Goal: Task Accomplishment & Management: Use online tool/utility

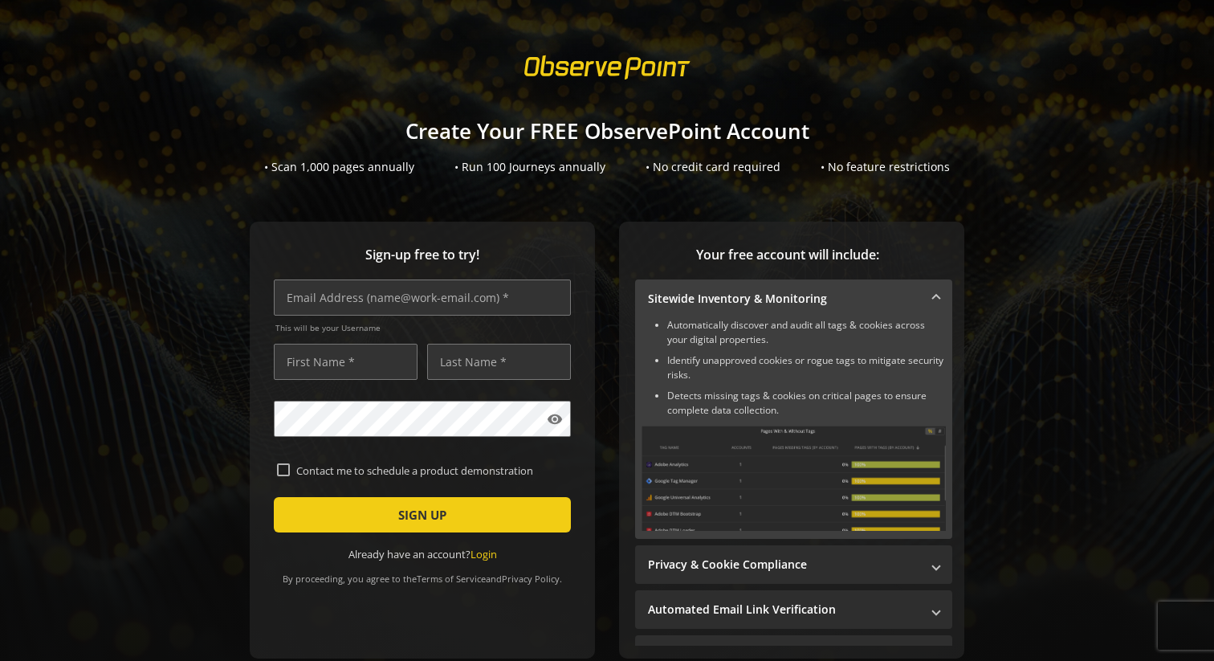
click at [132, 337] on div "Sign-up free to try! This will be your Username visibility Contact me to schedu…" at bounding box center [606, 472] width 1175 height 501
click at [152, 407] on div "Sign-up free to try! This will be your Username visibility Contact me to schedu…" at bounding box center [606, 472] width 1175 height 501
click at [934, 295] on span at bounding box center [936, 299] width 6 height 17
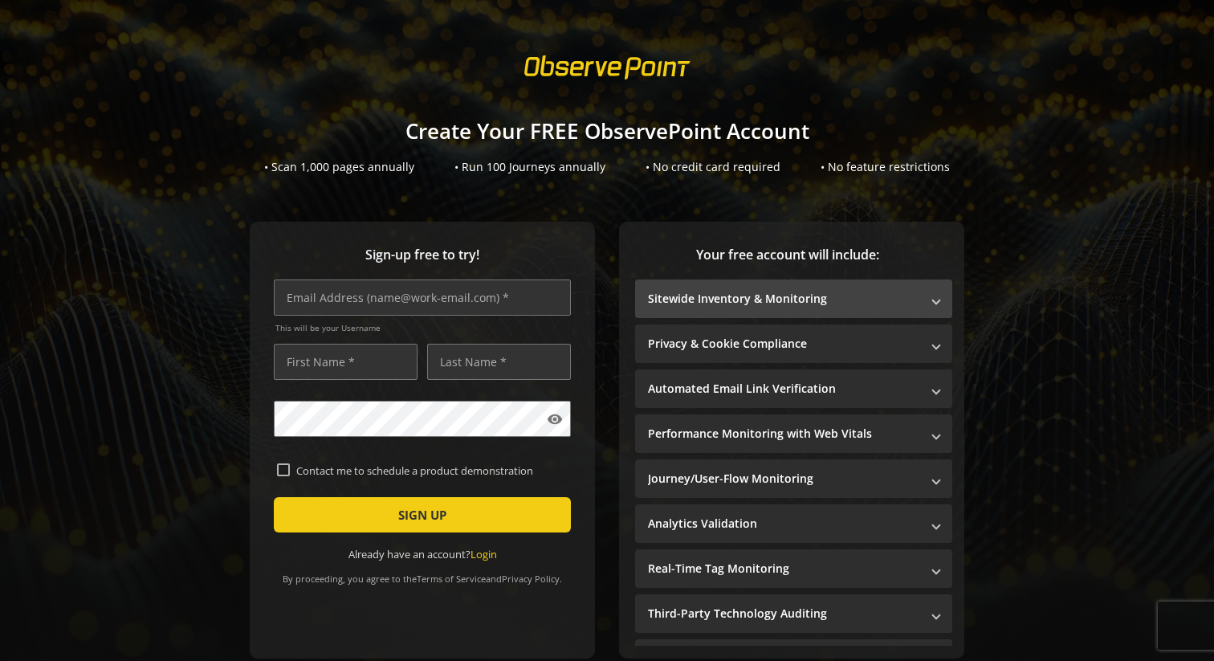
click at [935, 299] on span at bounding box center [936, 299] width 6 height 17
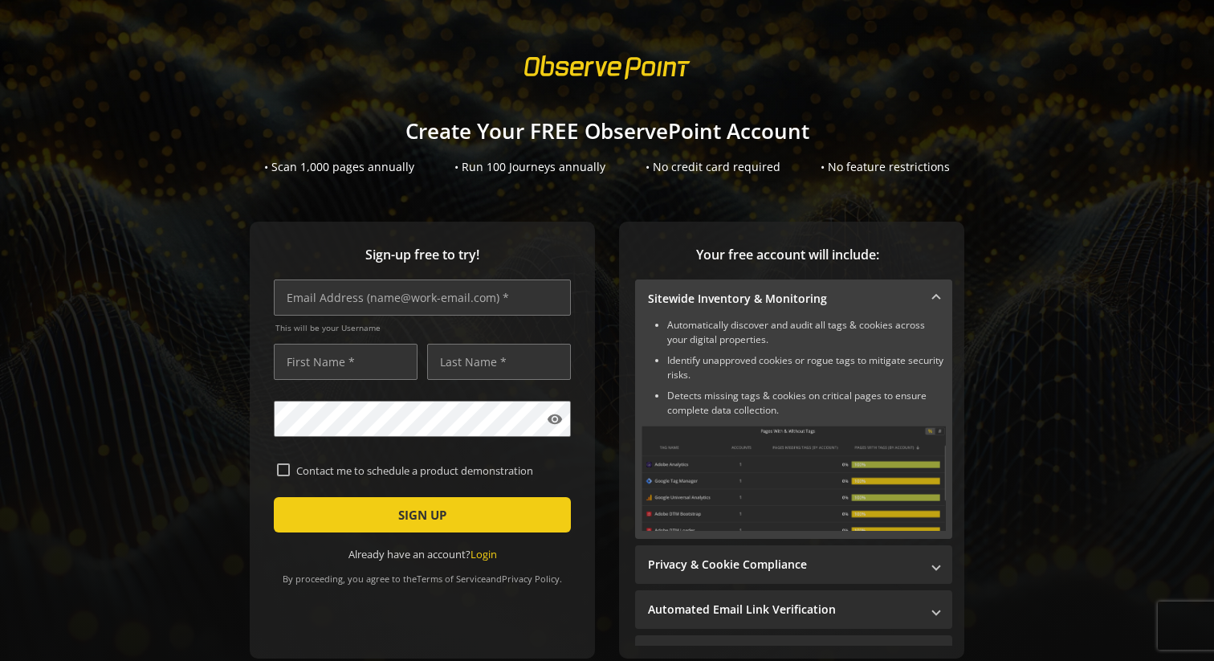
click at [935, 299] on span at bounding box center [936, 299] width 6 height 17
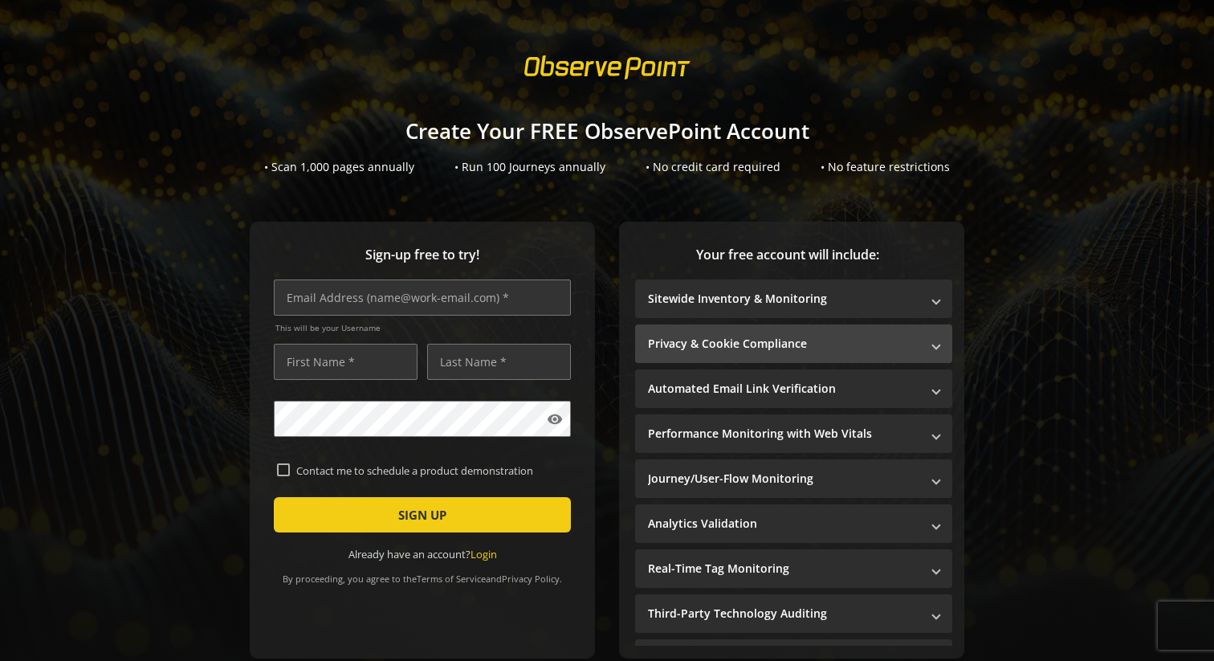
click at [934, 347] on span at bounding box center [936, 344] width 6 height 17
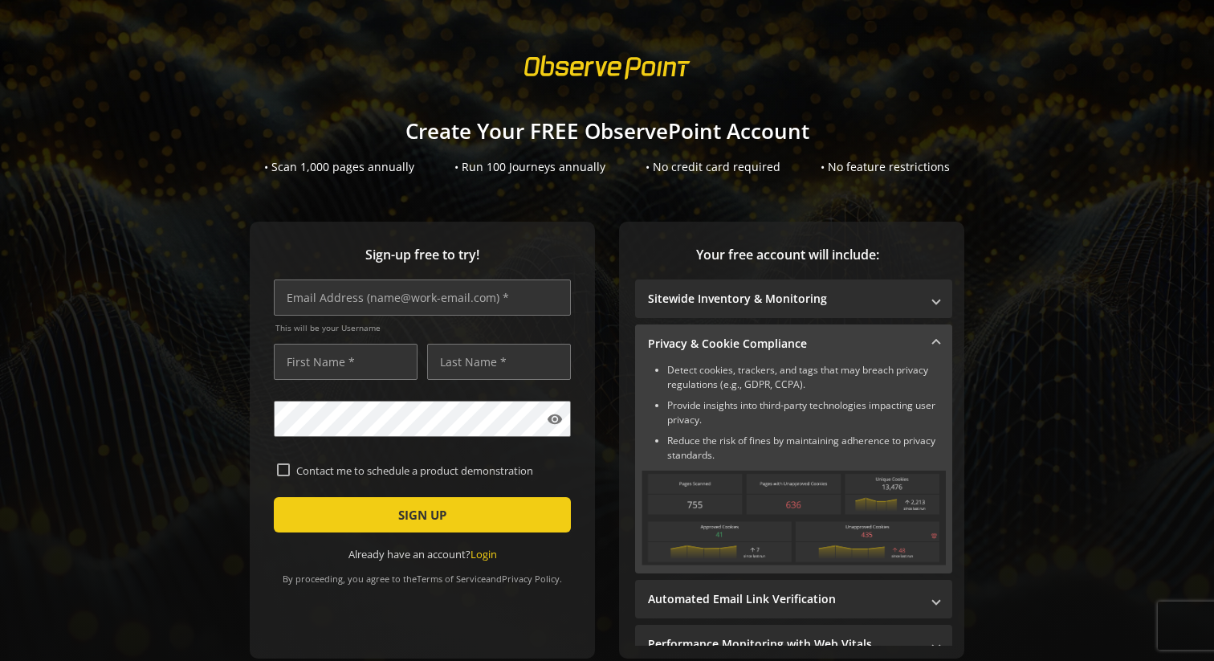
click at [934, 347] on span at bounding box center [936, 344] width 6 height 17
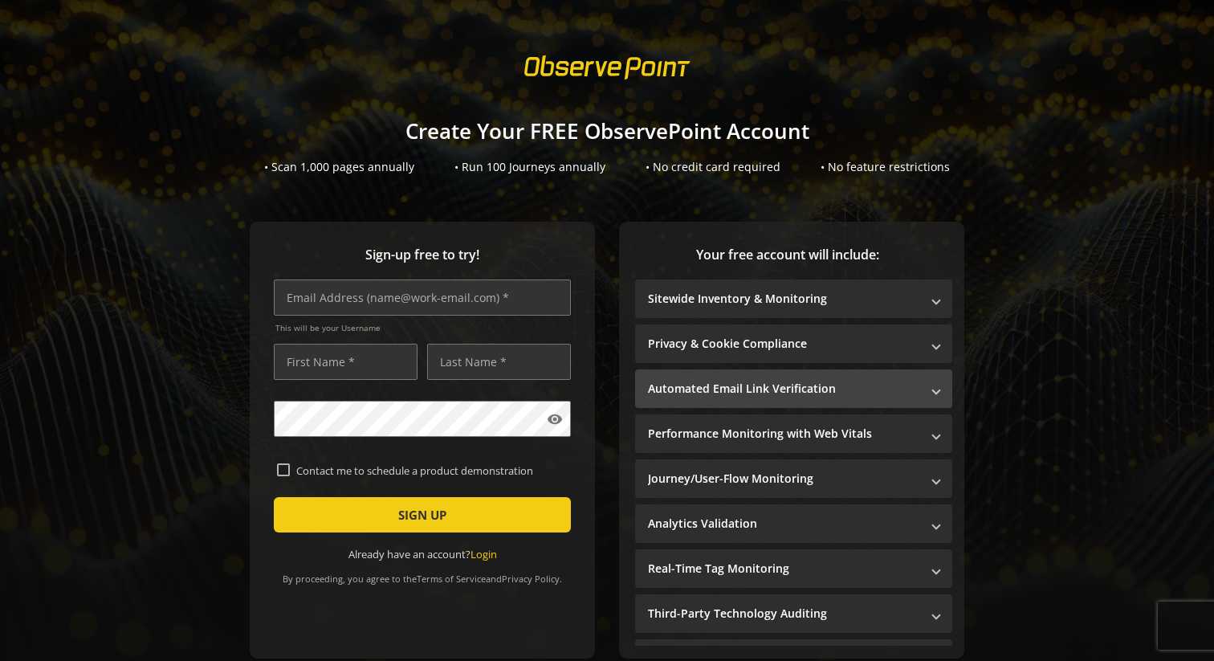
click at [934, 389] on span at bounding box center [936, 389] width 6 height 17
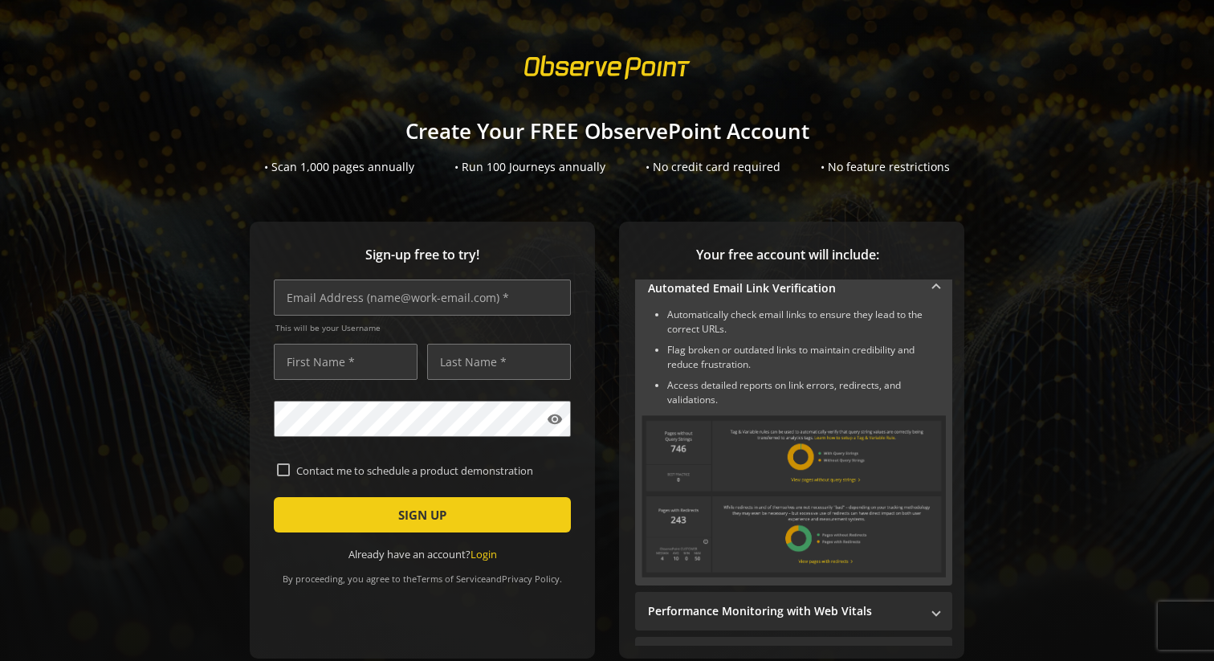
scroll to position [96, 0]
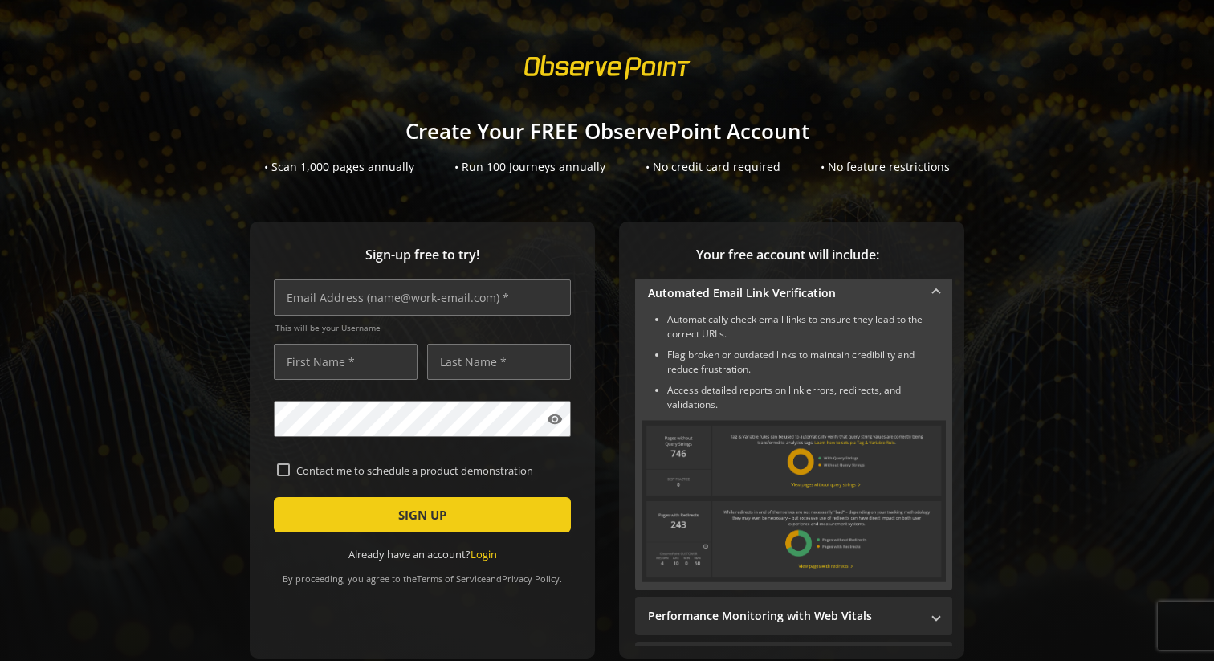
click at [935, 289] on span at bounding box center [936, 293] width 6 height 17
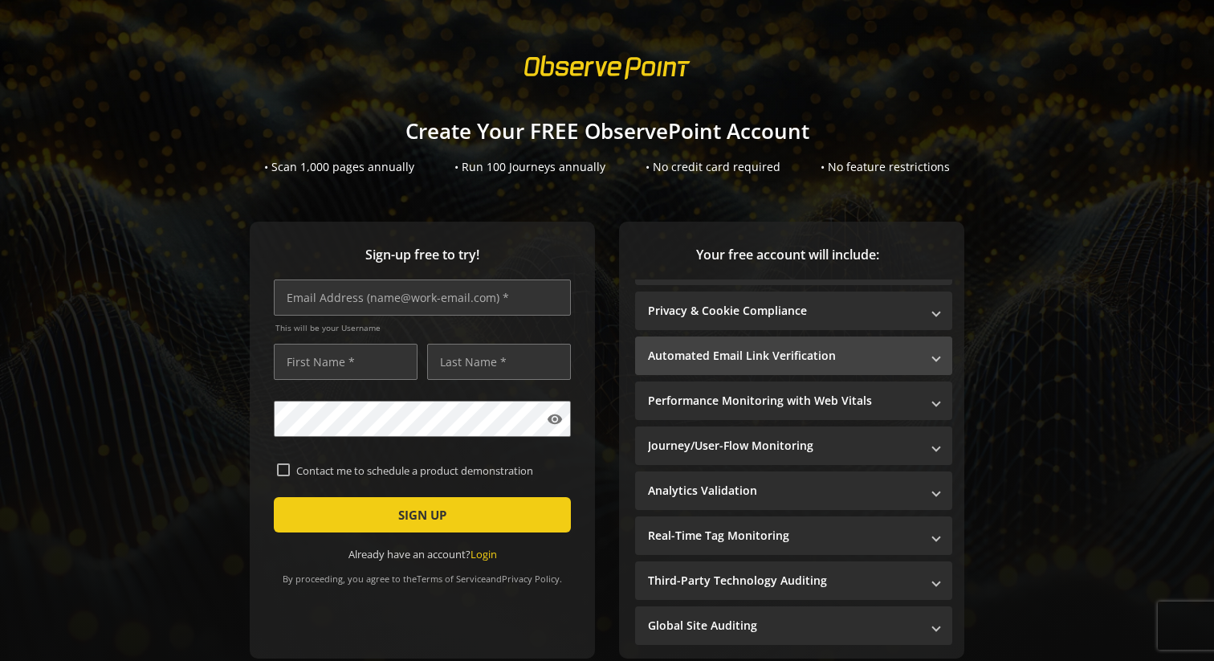
scroll to position [0, 0]
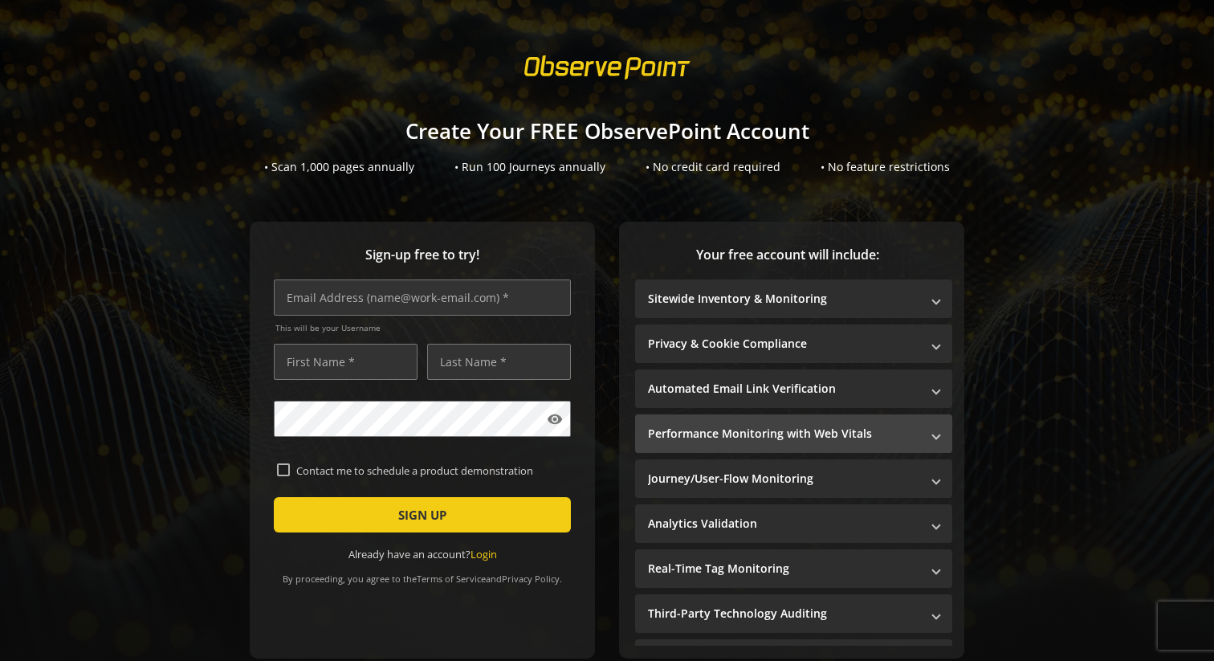
click at [941, 431] on mat-expansion-panel-header "Performance Monitoring with Web Vitals" at bounding box center [793, 433] width 317 height 39
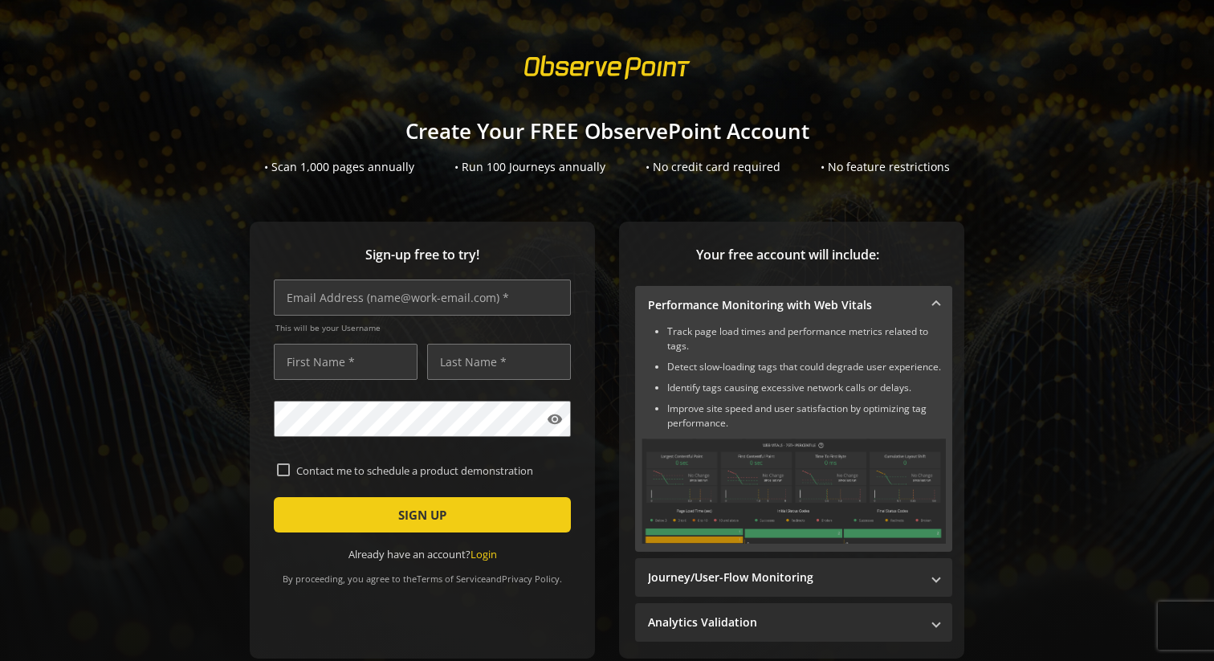
scroll to position [137, 0]
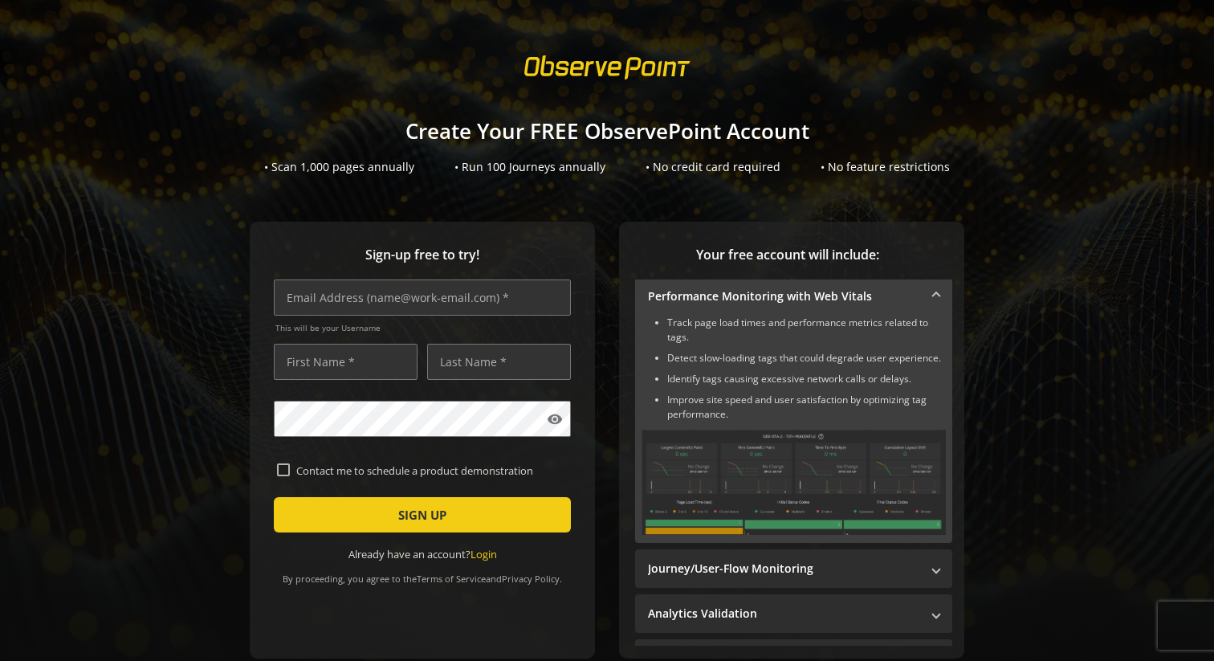
click at [939, 291] on mat-expansion-panel-header "Performance Monitoring with Web Vitals" at bounding box center [793, 296] width 317 height 39
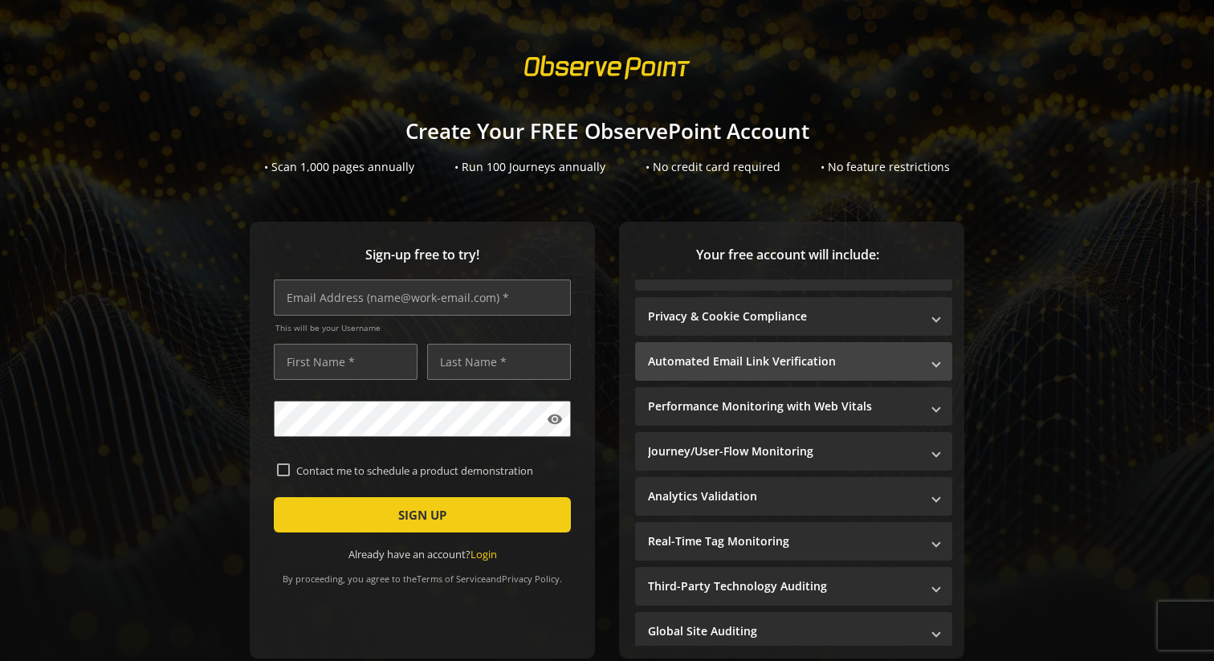
scroll to position [33, 0]
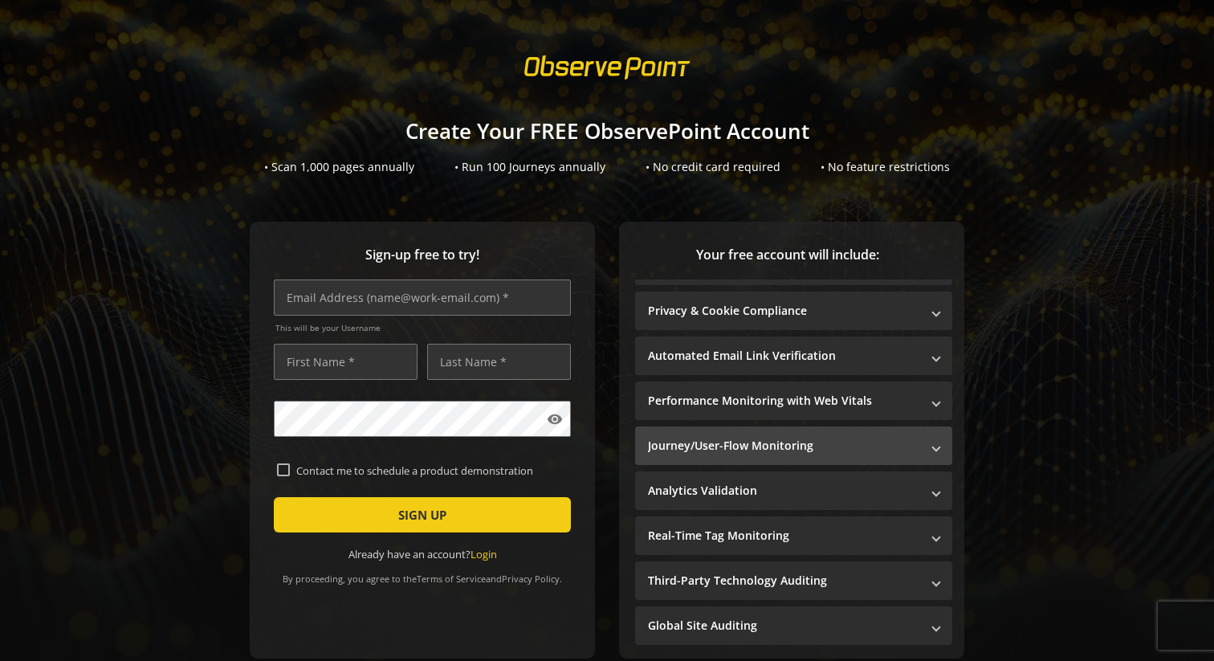
click at [934, 445] on span at bounding box center [936, 446] width 6 height 17
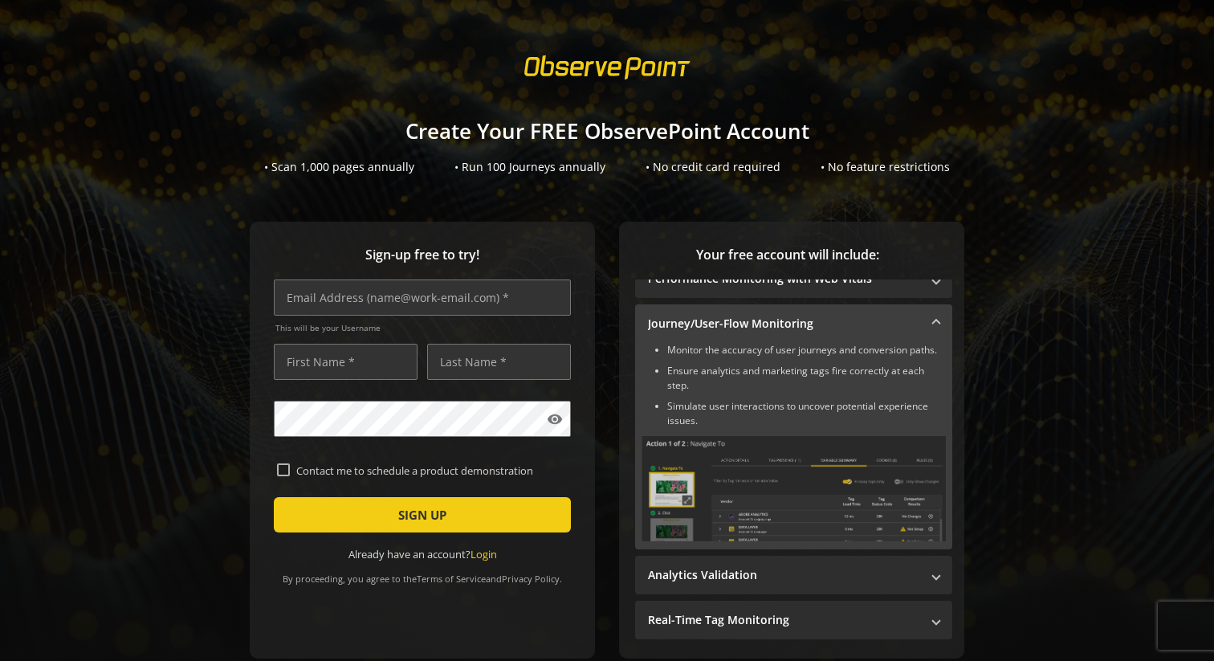
scroll to position [152, 0]
click at [935, 323] on span at bounding box center [936, 327] width 6 height 17
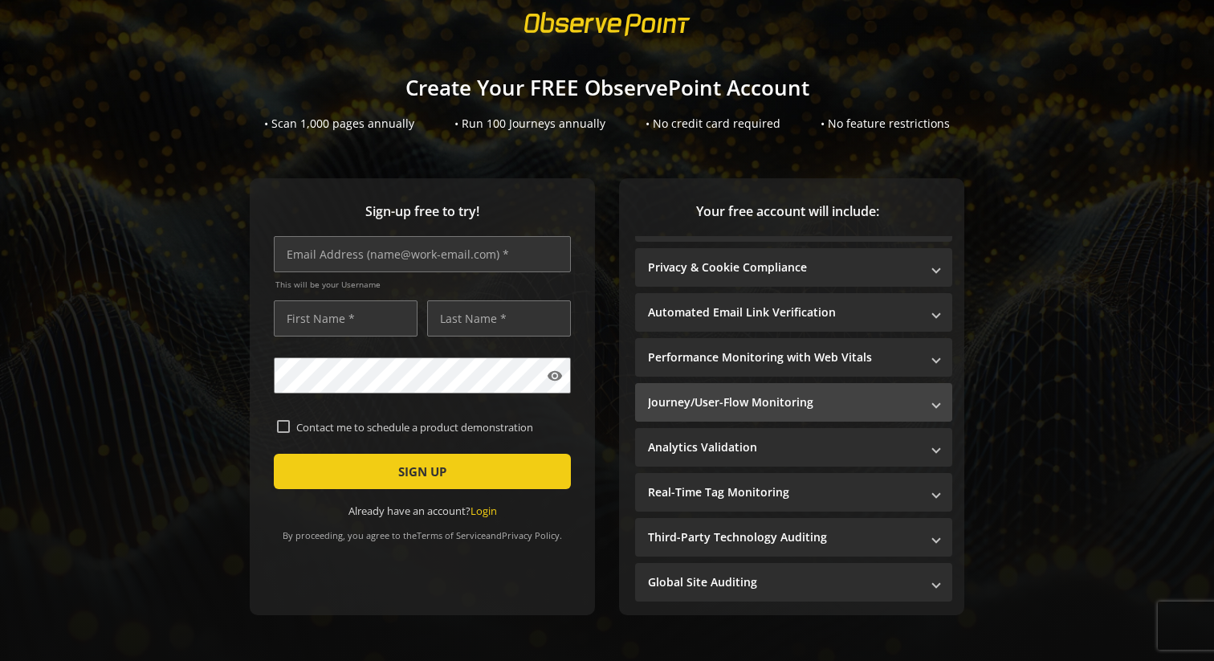
scroll to position [49, 0]
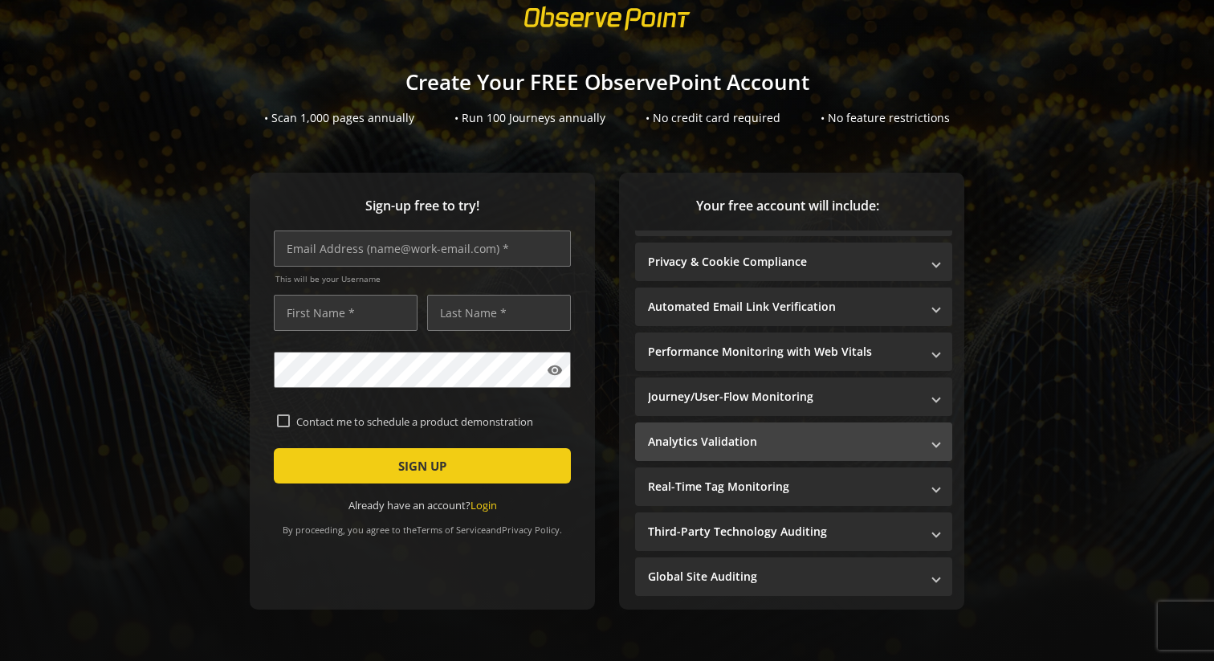
click at [937, 443] on span at bounding box center [936, 441] width 6 height 17
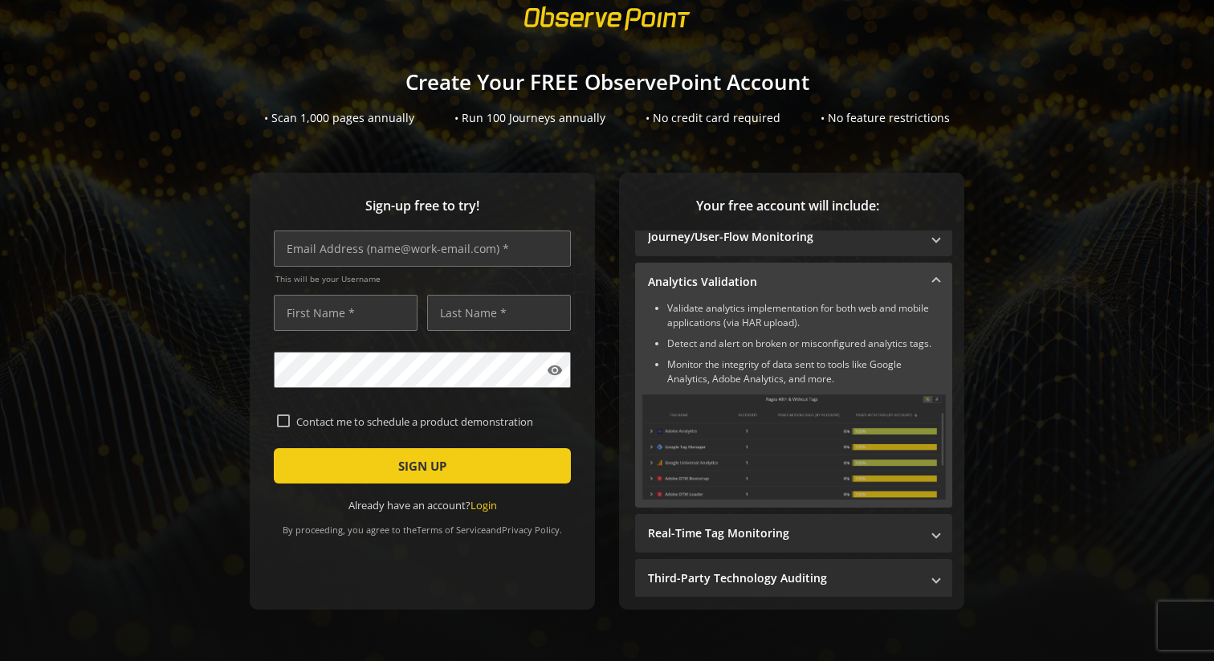
scroll to position [193, 0]
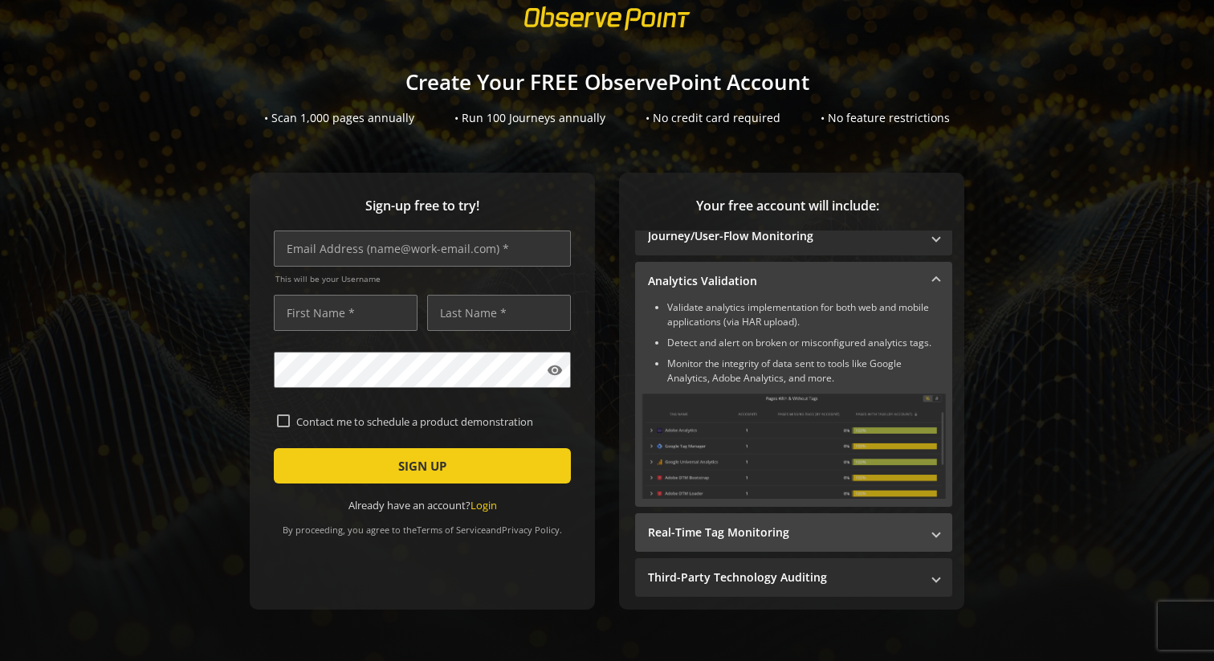
click at [929, 534] on span "Real-Time Tag Monitoring" at bounding box center [790, 532] width 285 height 16
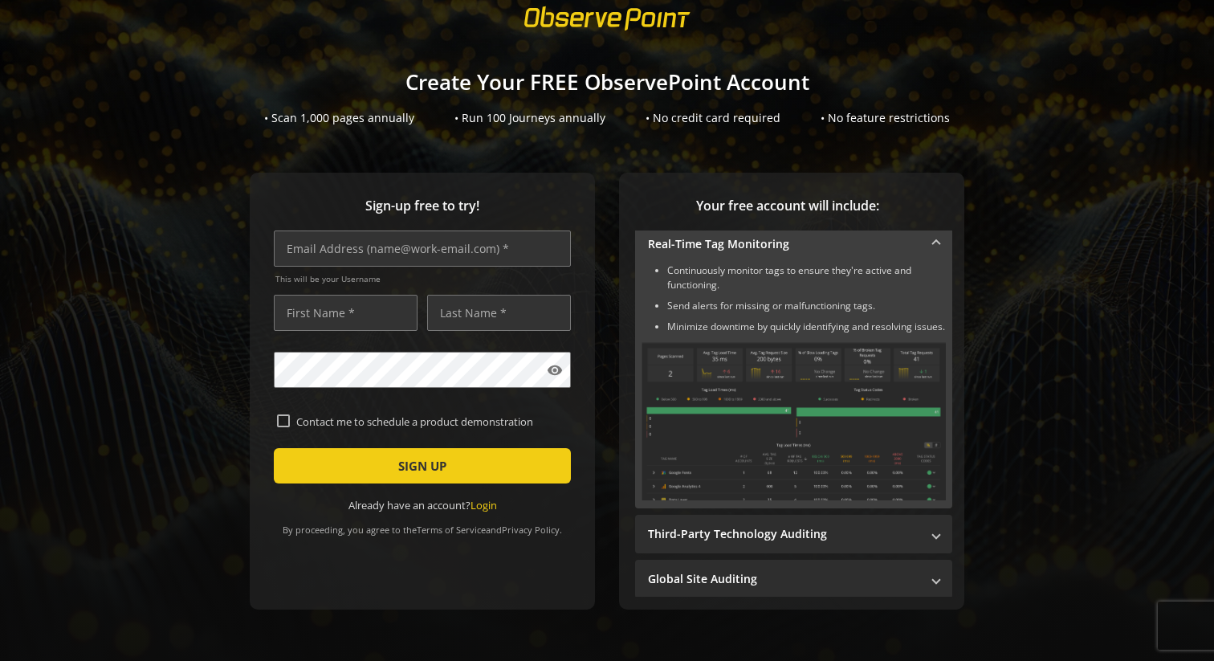
scroll to position [268, 0]
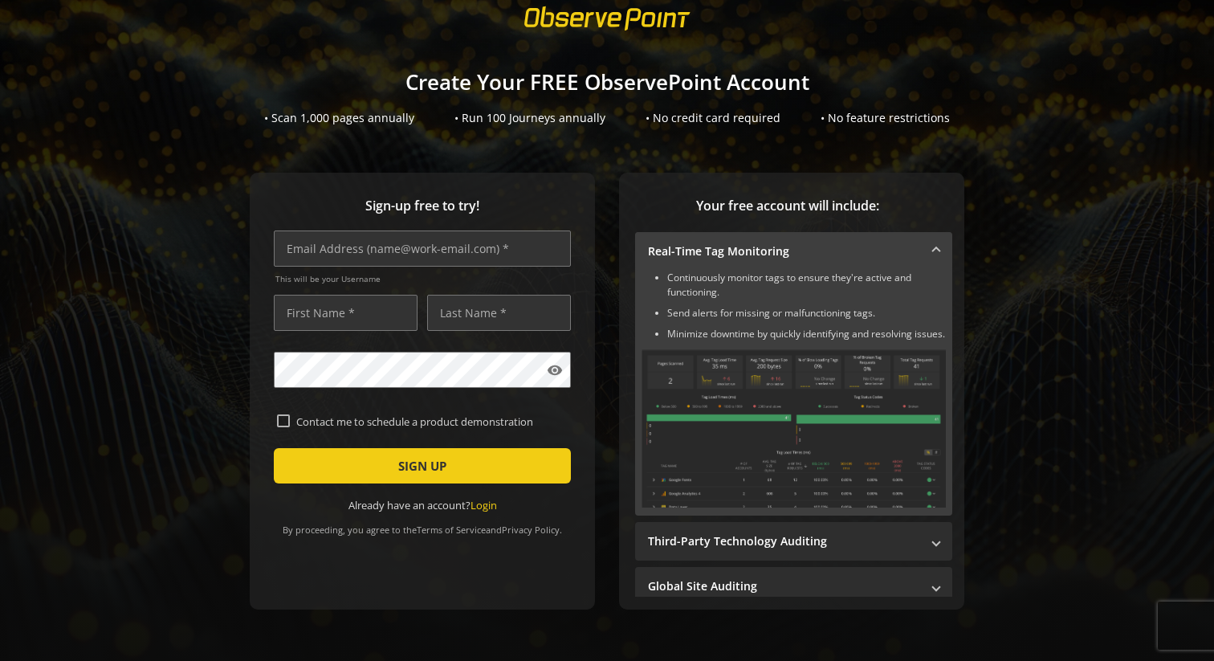
click at [938, 250] on span at bounding box center [936, 251] width 6 height 17
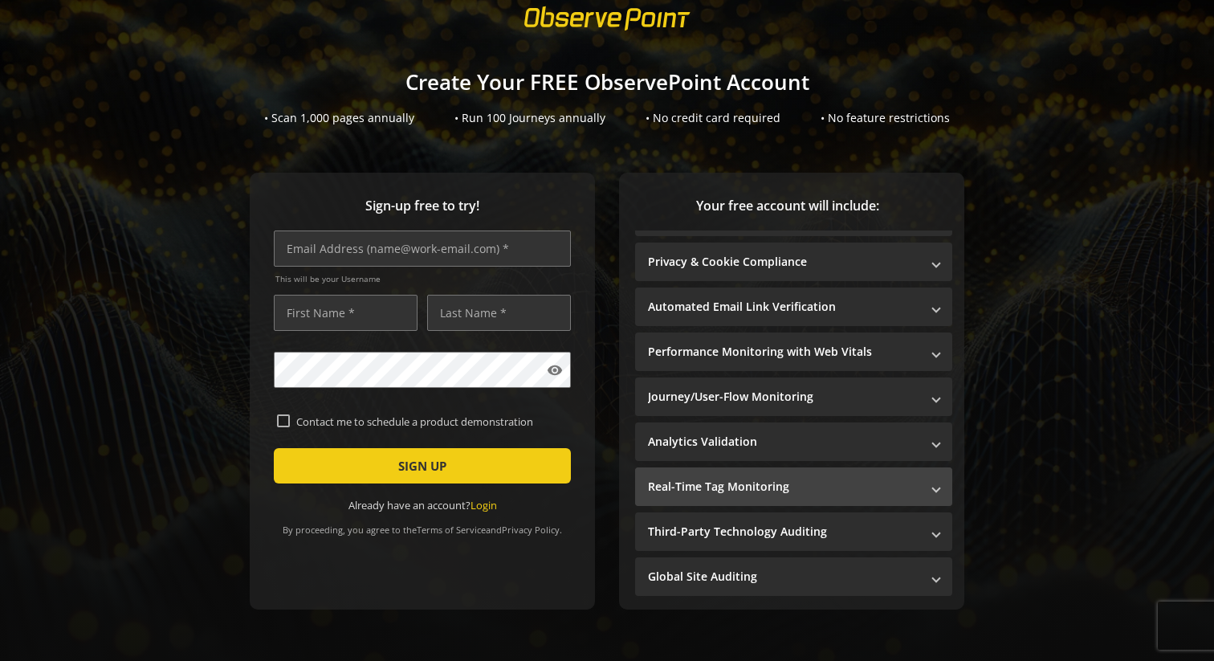
scroll to position [33, 0]
click at [945, 492] on mat-expansion-panel-header "Real-Time Tag Monitoring" at bounding box center [793, 486] width 317 height 39
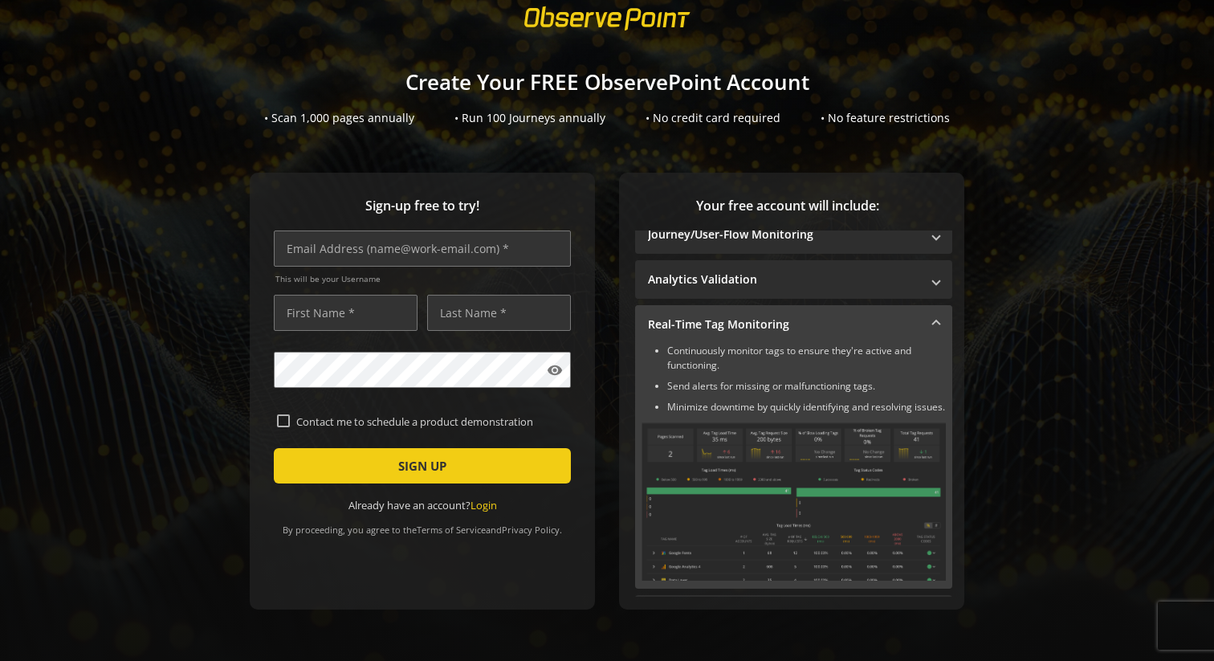
scroll to position [268, 0]
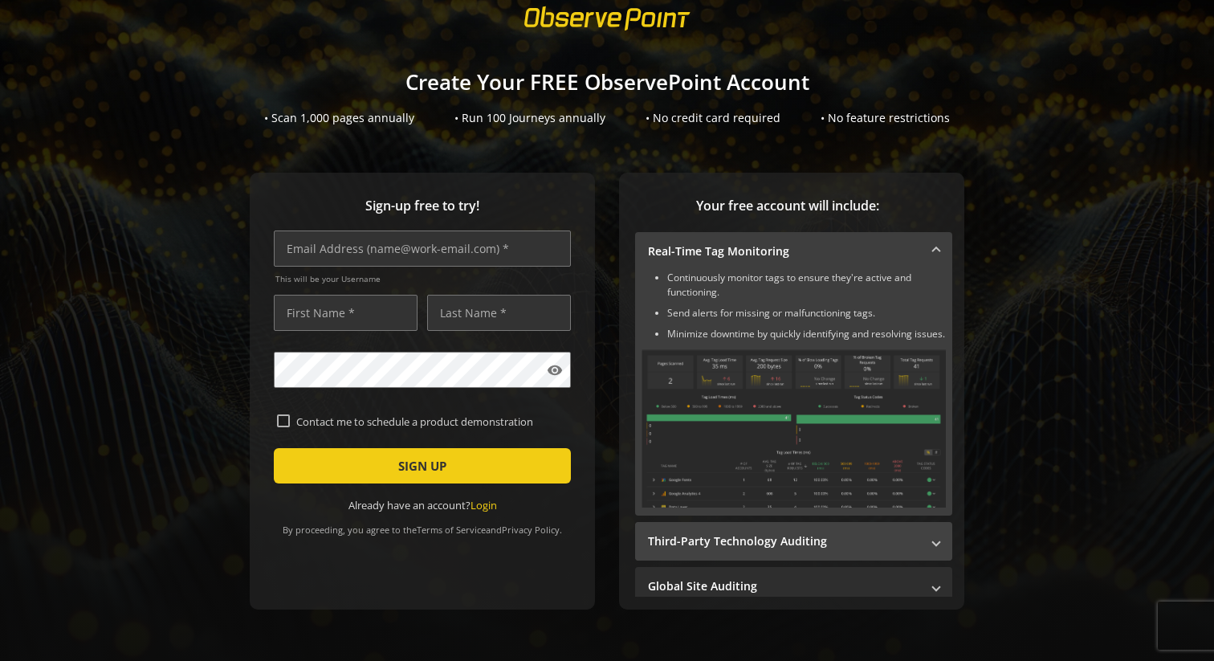
click at [934, 549] on span at bounding box center [936, 540] width 6 height 17
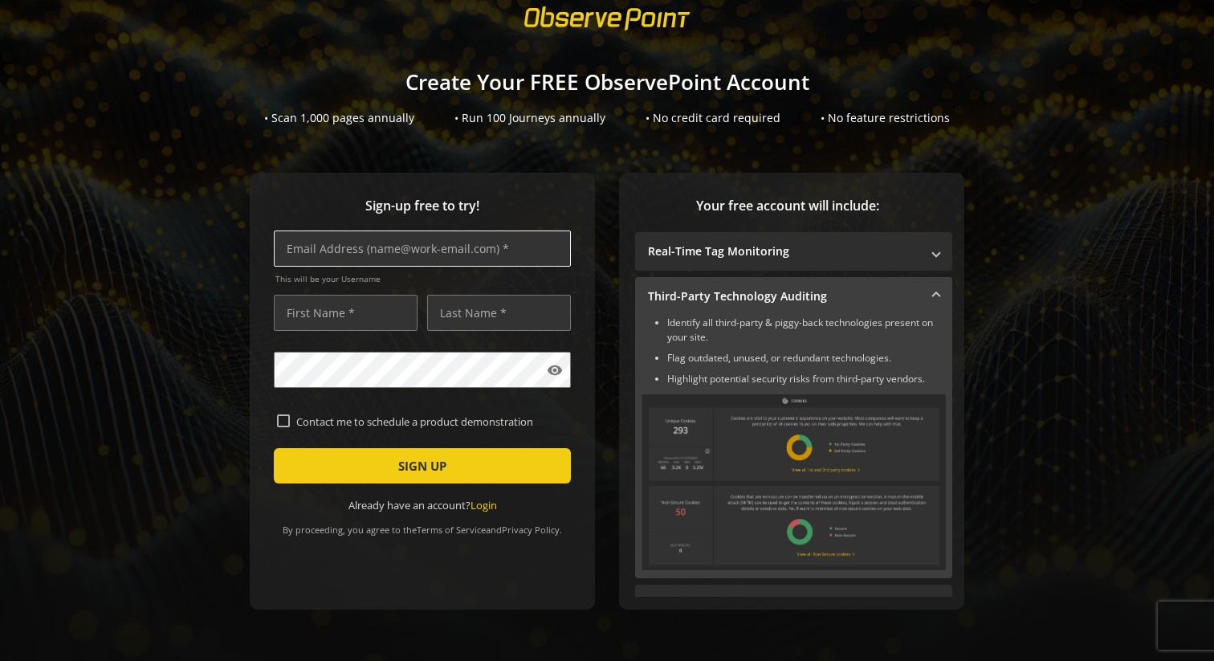
click at [403, 249] on input "text" at bounding box center [422, 248] width 297 height 36
type input "[EMAIL_ADDRESS][DOMAIN_NAME]"
type input "[PERSON_NAME]"
type input "P"
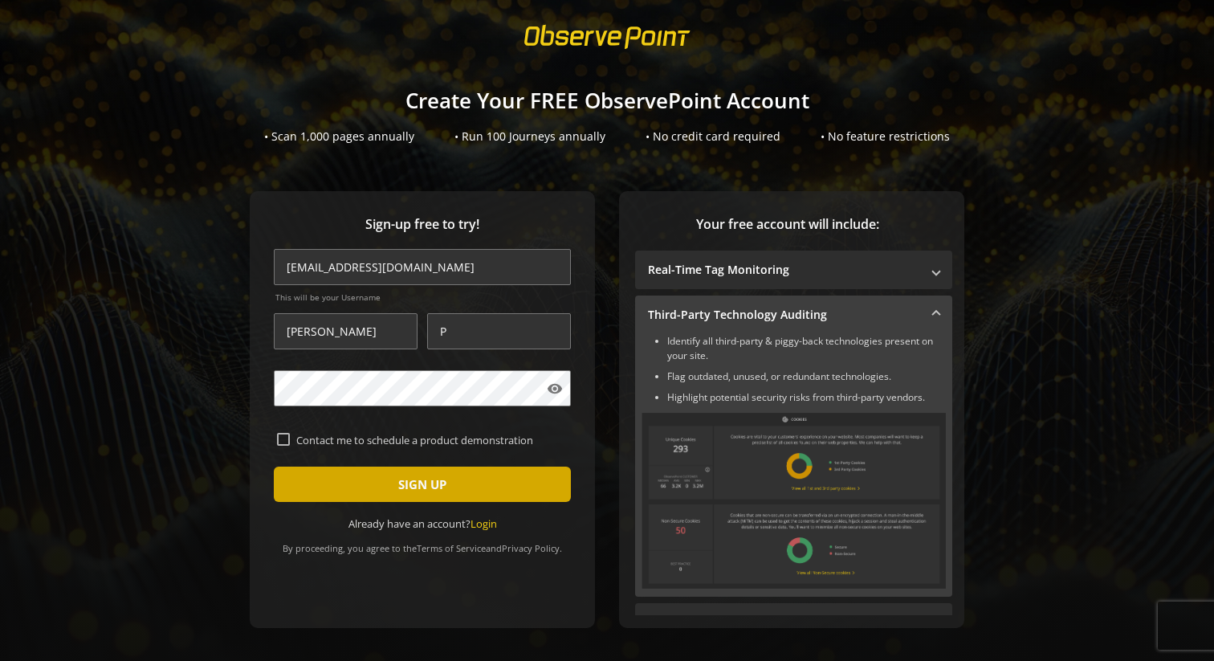
scroll to position [31, 0]
click at [397, 475] on span "submit" at bounding box center [422, 483] width 297 height 39
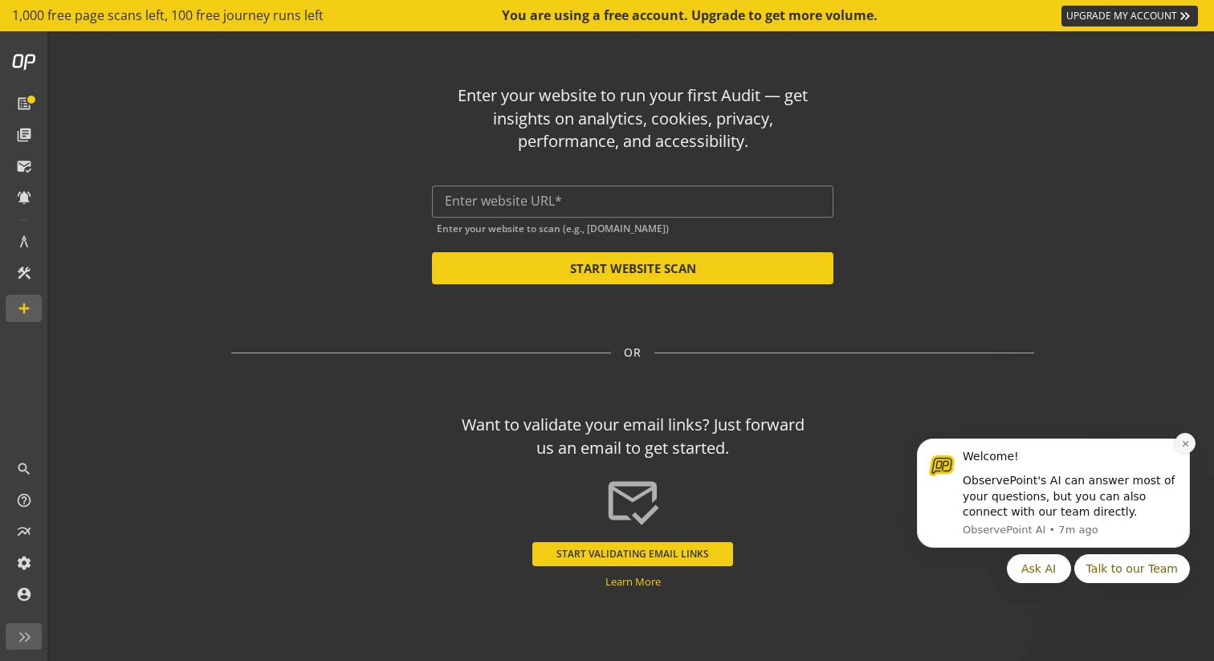
click at [1186, 450] on button "Dismiss notification" at bounding box center [1184, 443] width 21 height 21
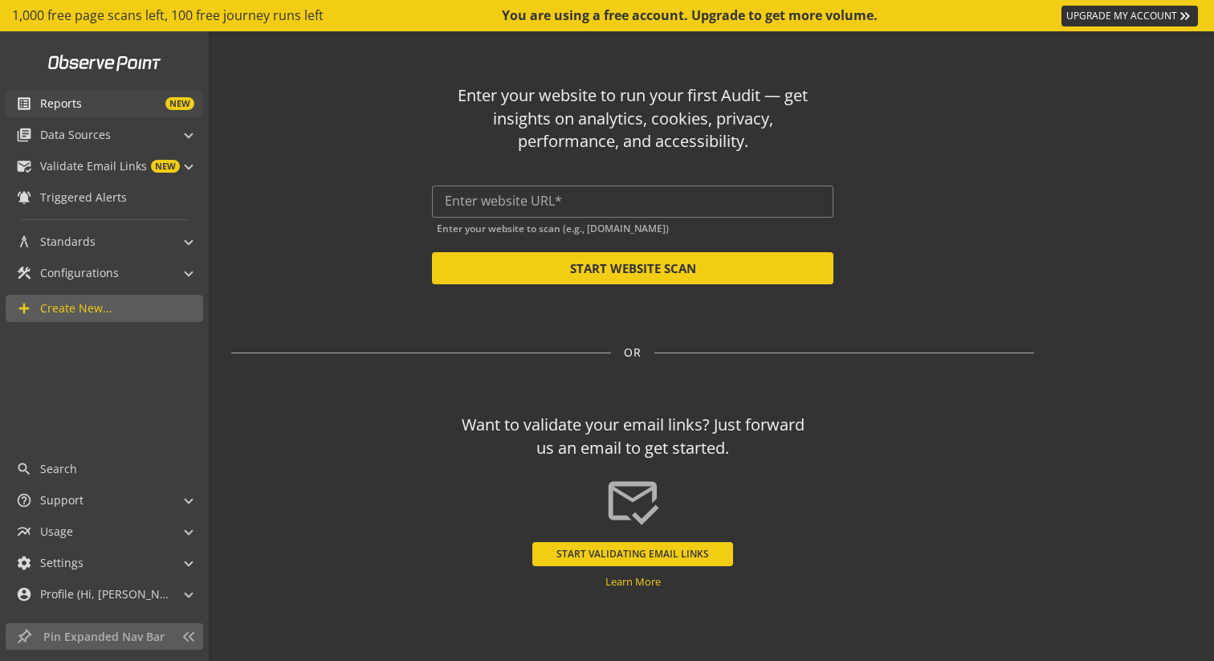
click at [66, 105] on span "Reports" at bounding box center [61, 104] width 42 height 16
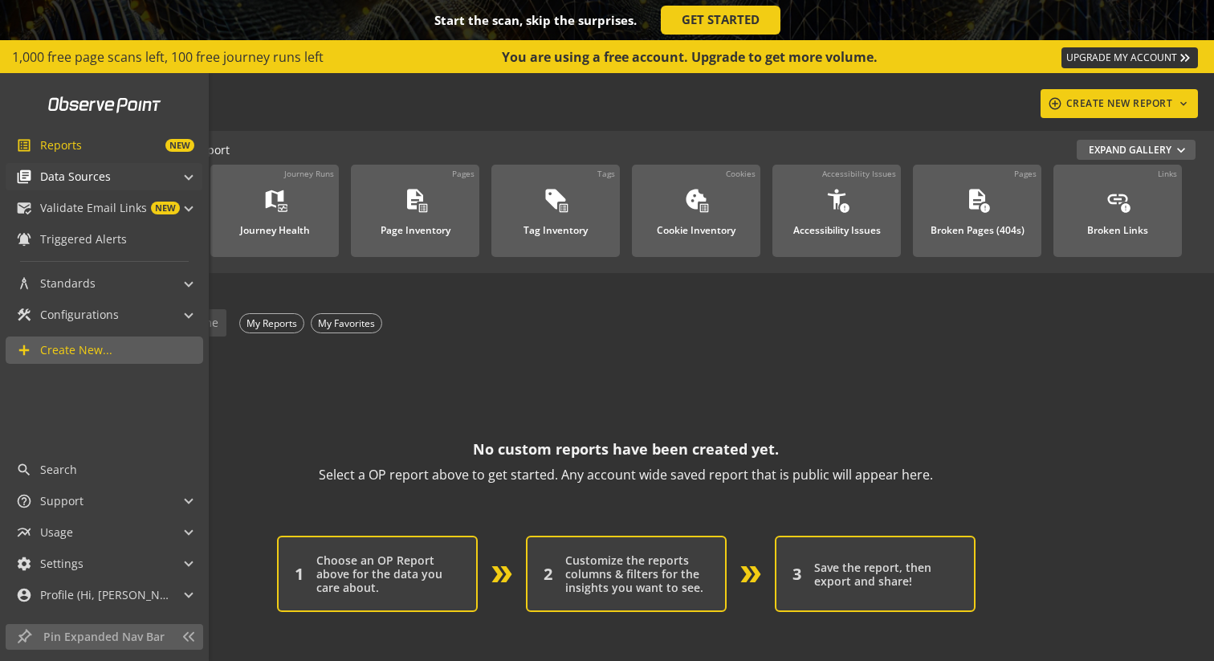
click at [61, 186] on div "library_books Data Sources" at bounding box center [63, 176] width 95 height 27
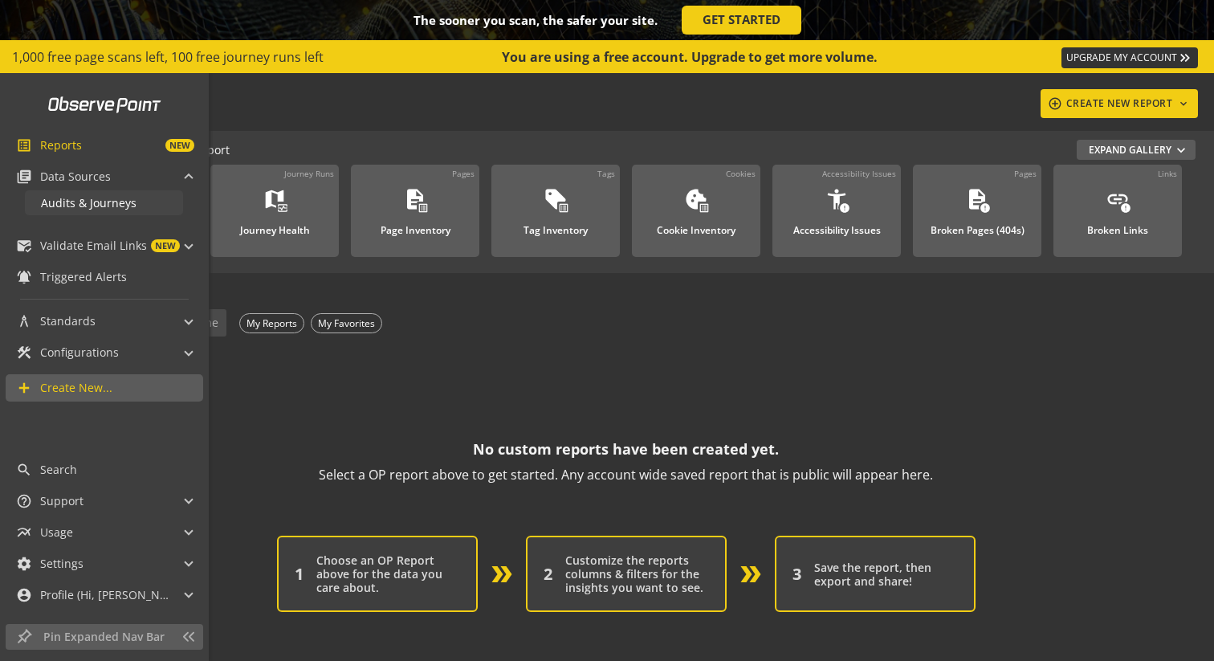
click at [73, 212] on link "Audits & Journeys" at bounding box center [104, 202] width 158 height 25
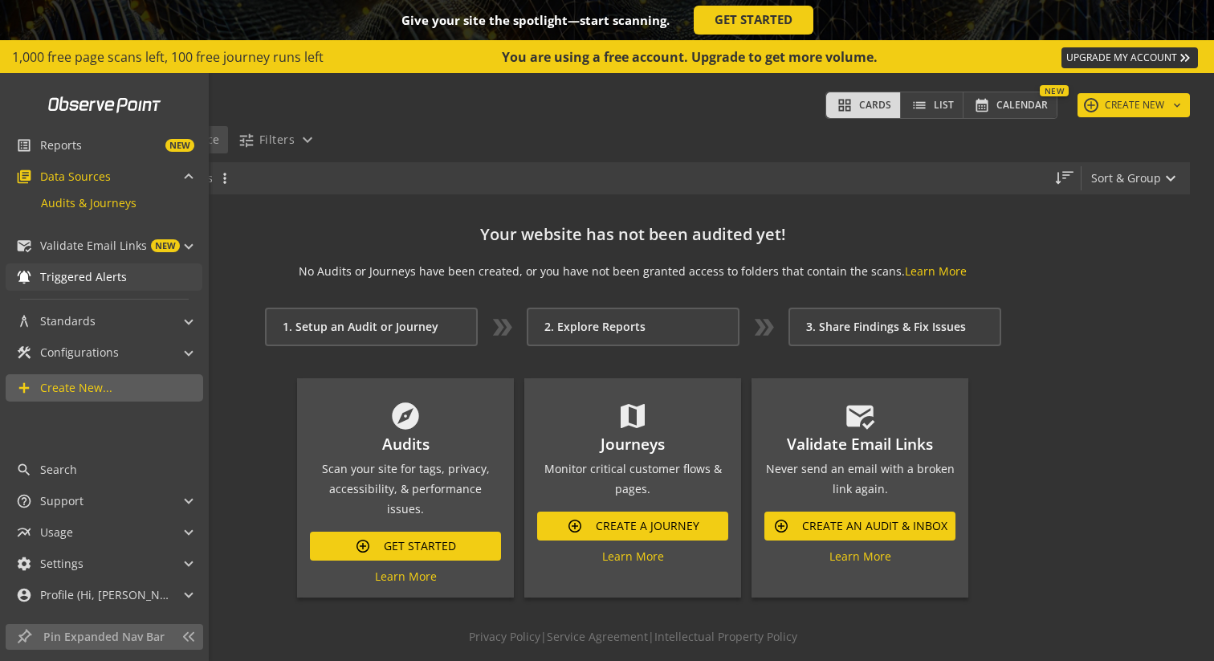
click at [75, 275] on span "Triggered Alerts" at bounding box center [83, 277] width 87 height 16
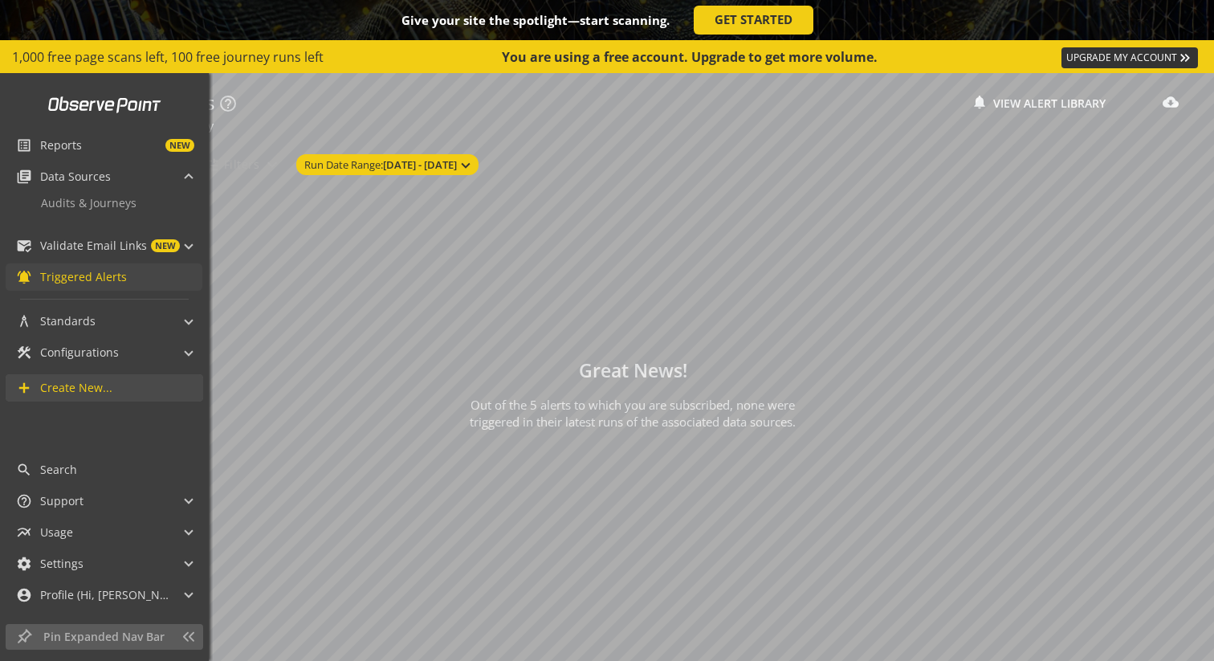
click at [63, 395] on span "Create New..." at bounding box center [76, 388] width 72 height 16
click at [37, 474] on span "search" at bounding box center [28, 470] width 24 height 16
click at [62, 531] on span "Usage" at bounding box center [56, 532] width 33 height 16
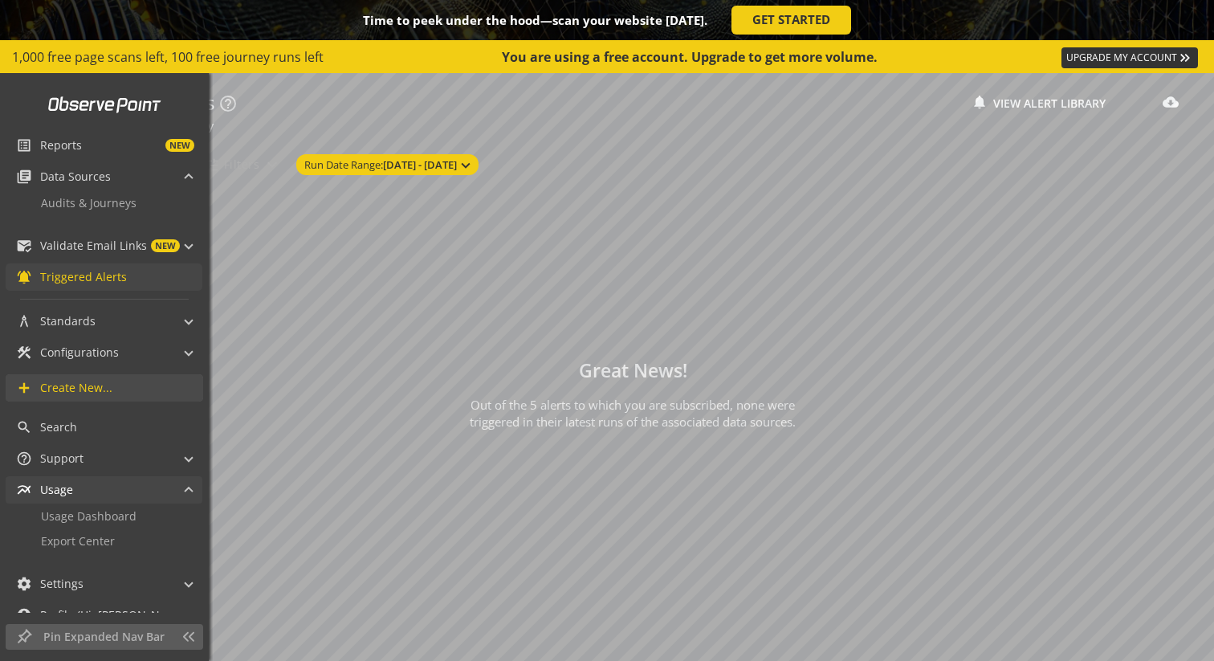
scroll to position [20, 0]
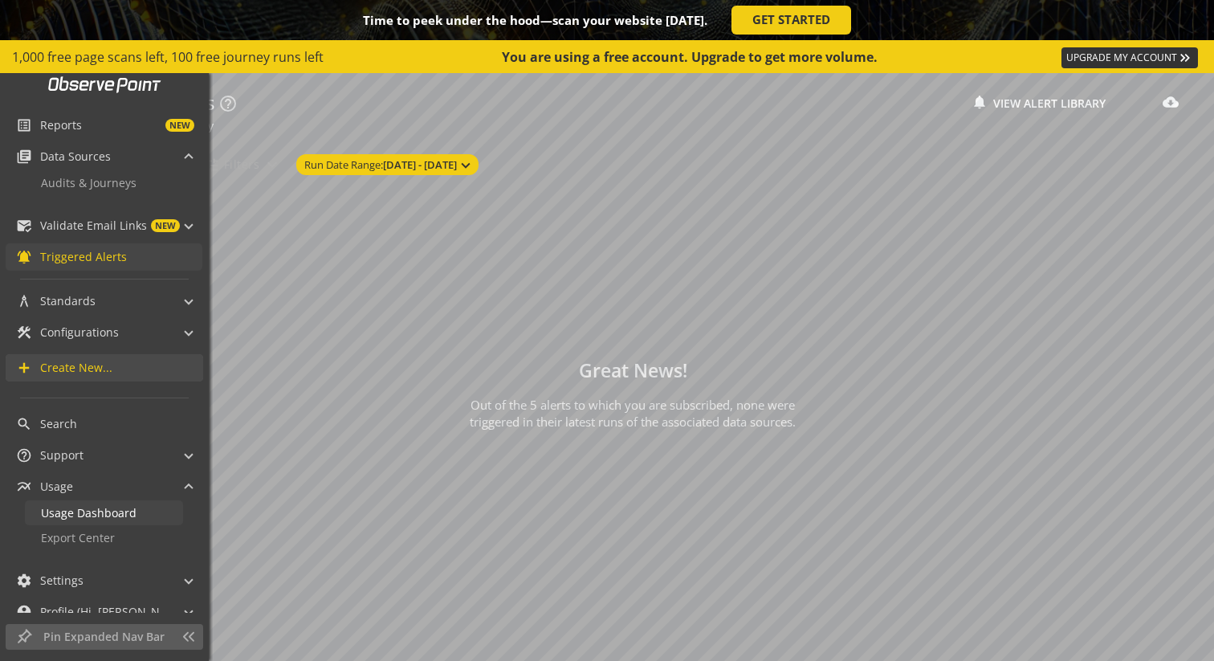
click at [75, 519] on span "Usage Dashboard" at bounding box center [89, 512] width 96 height 15
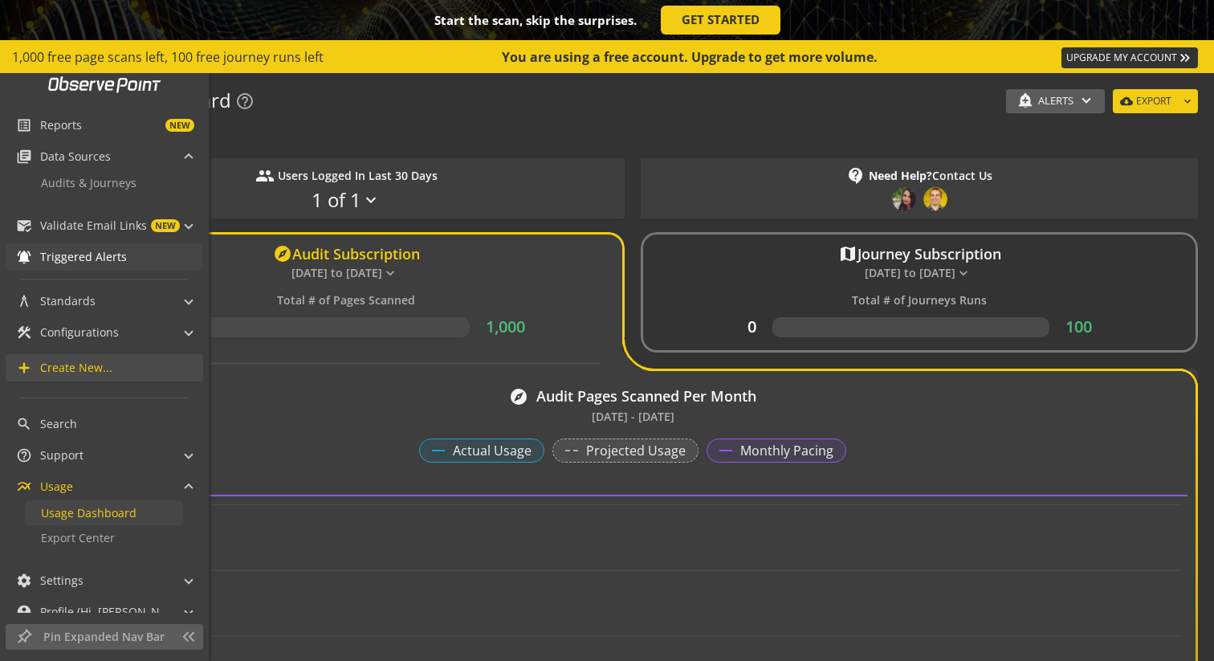
scroll to position [37, 0]
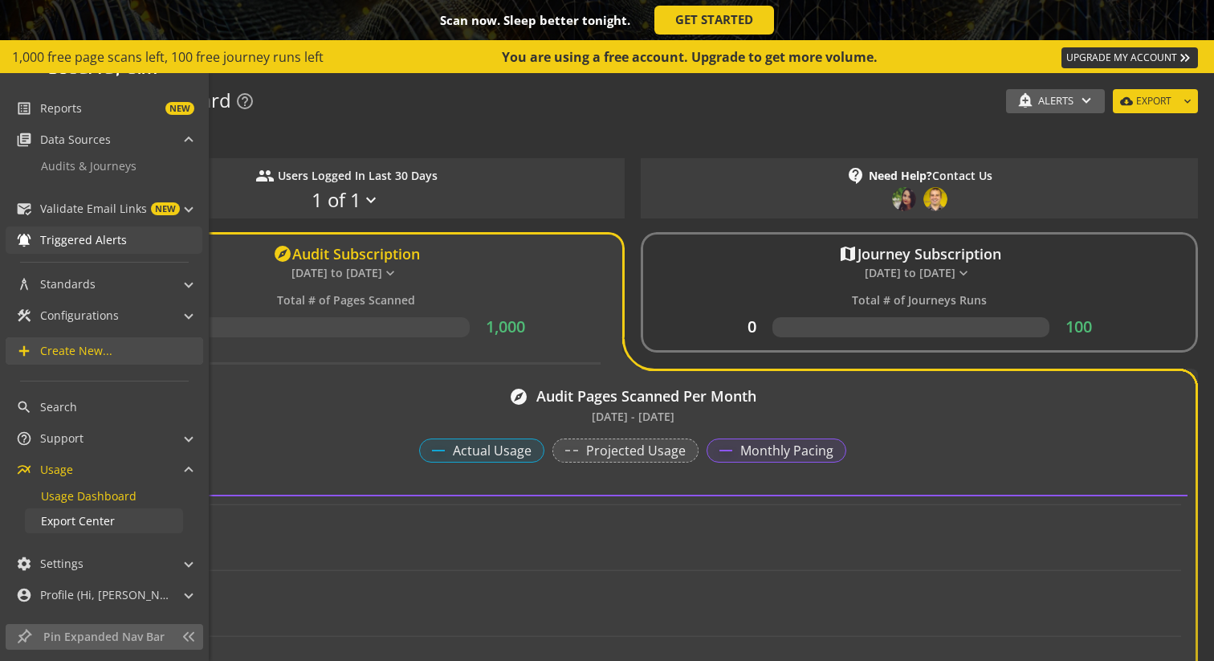
click at [85, 516] on span "Export Center" at bounding box center [78, 520] width 74 height 15
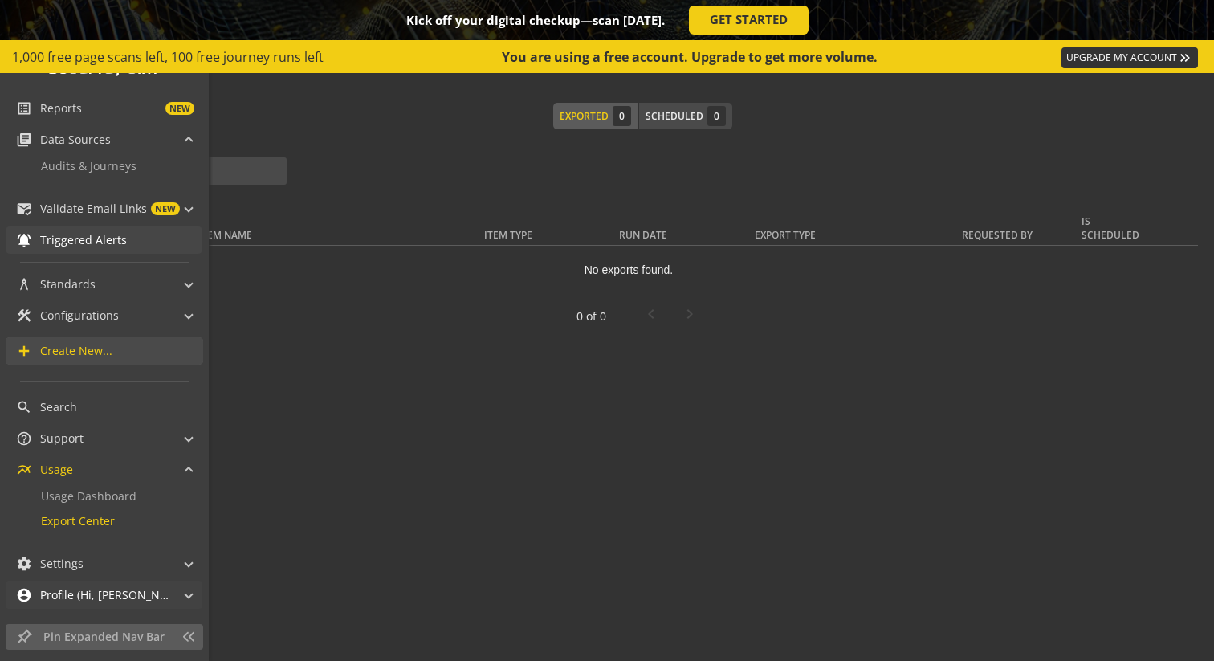
click at [97, 597] on span "Profile (Hi, [PERSON_NAME]!)" at bounding box center [104, 595] width 128 height 16
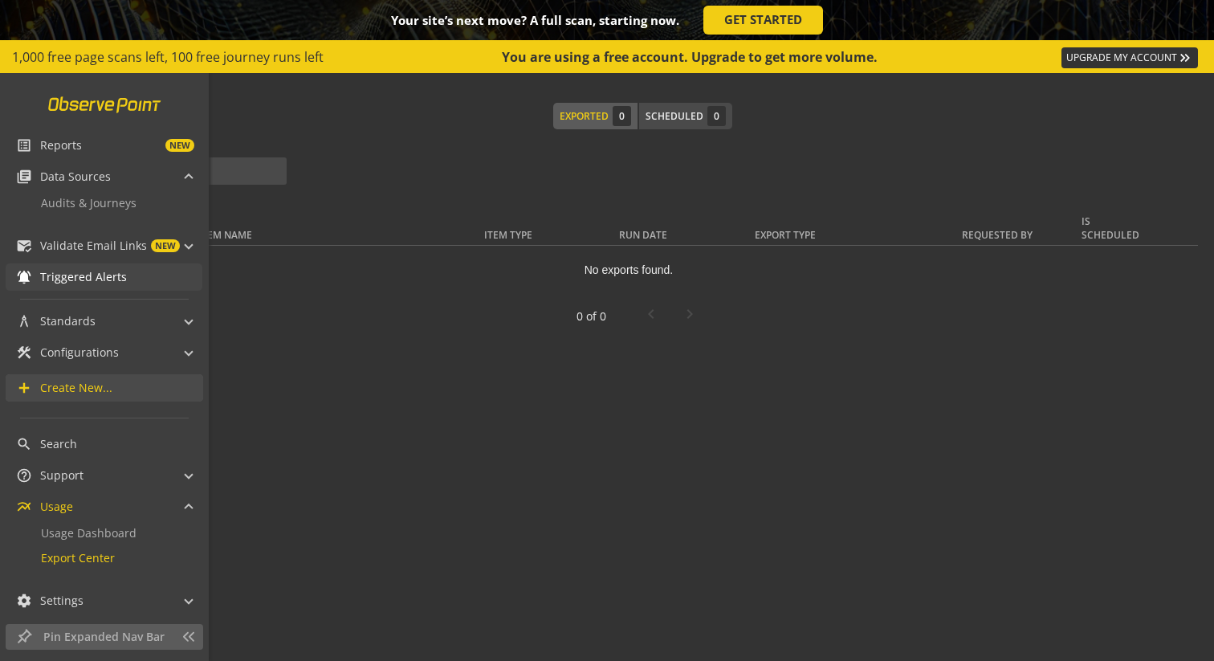
click at [108, 103] on link at bounding box center [105, 104] width 132 height 31
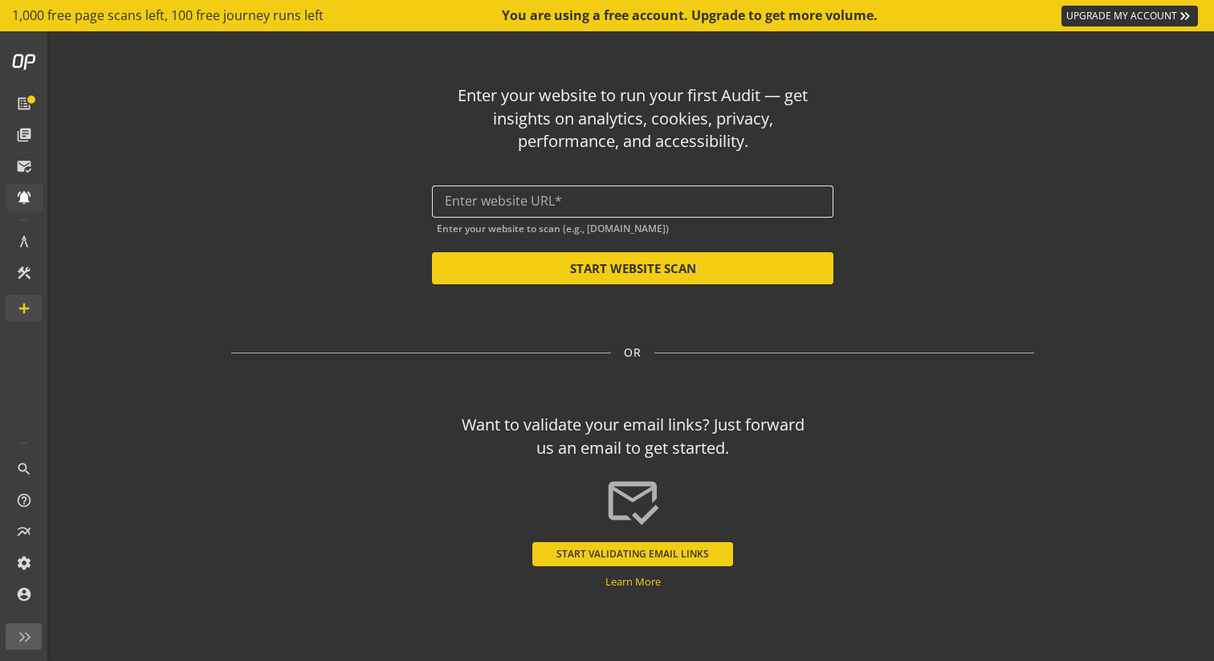
click at [459, 197] on input "text" at bounding box center [633, 200] width 376 height 15
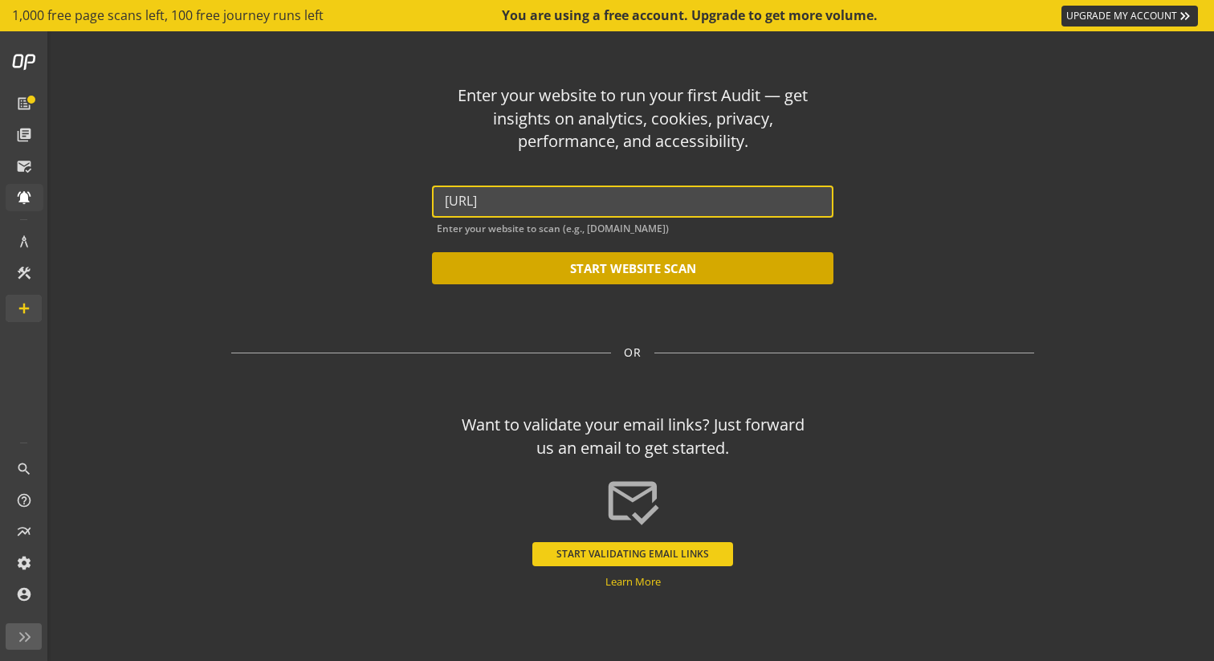
click at [718, 263] on button "START WEBSITE SCAN" at bounding box center [632, 268] width 401 height 32
type input "[URL]"
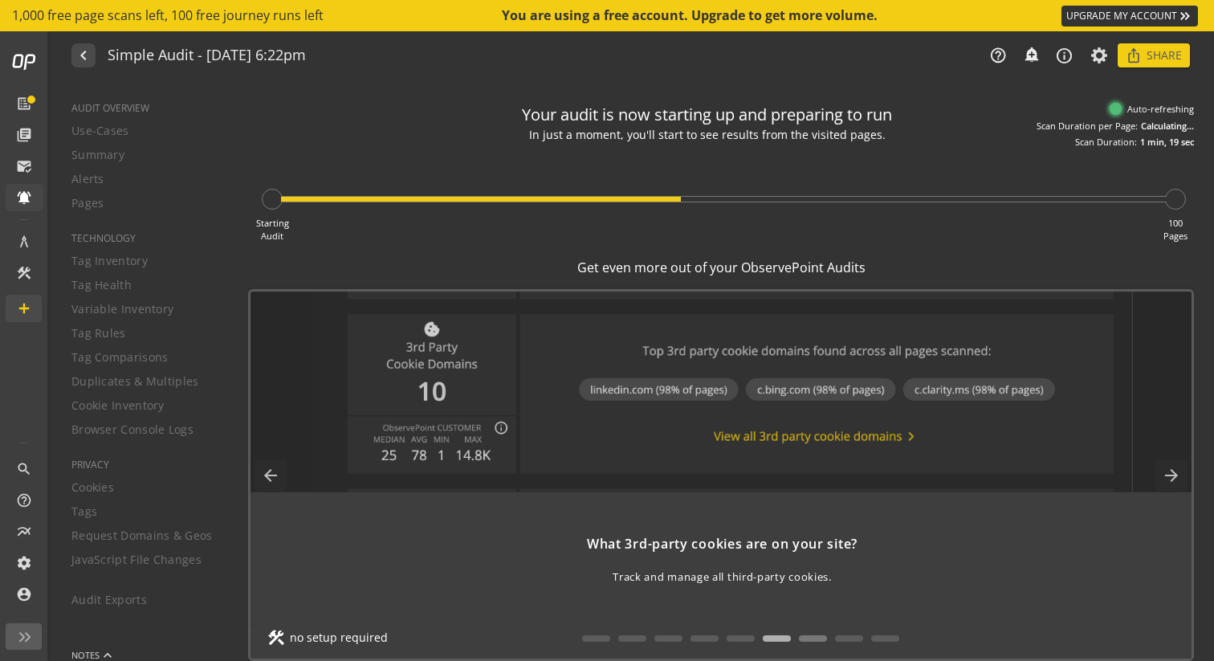
click at [813, 636] on button at bounding box center [813, 638] width 28 height 6
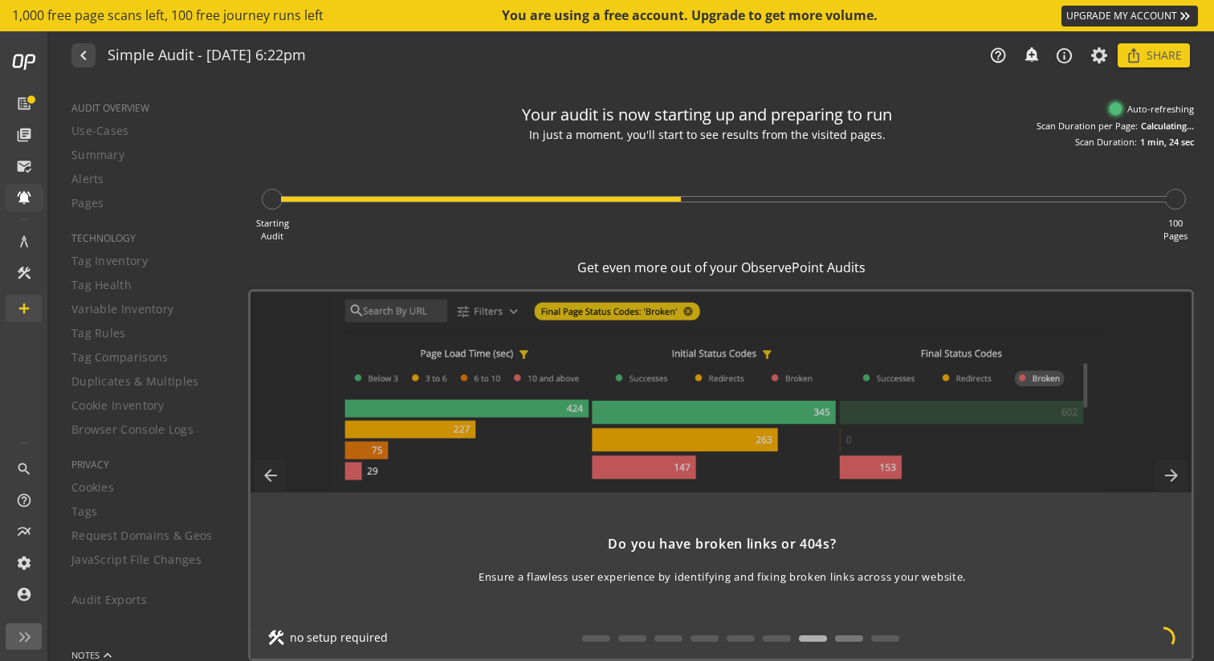
click at [842, 637] on button at bounding box center [849, 638] width 28 height 6
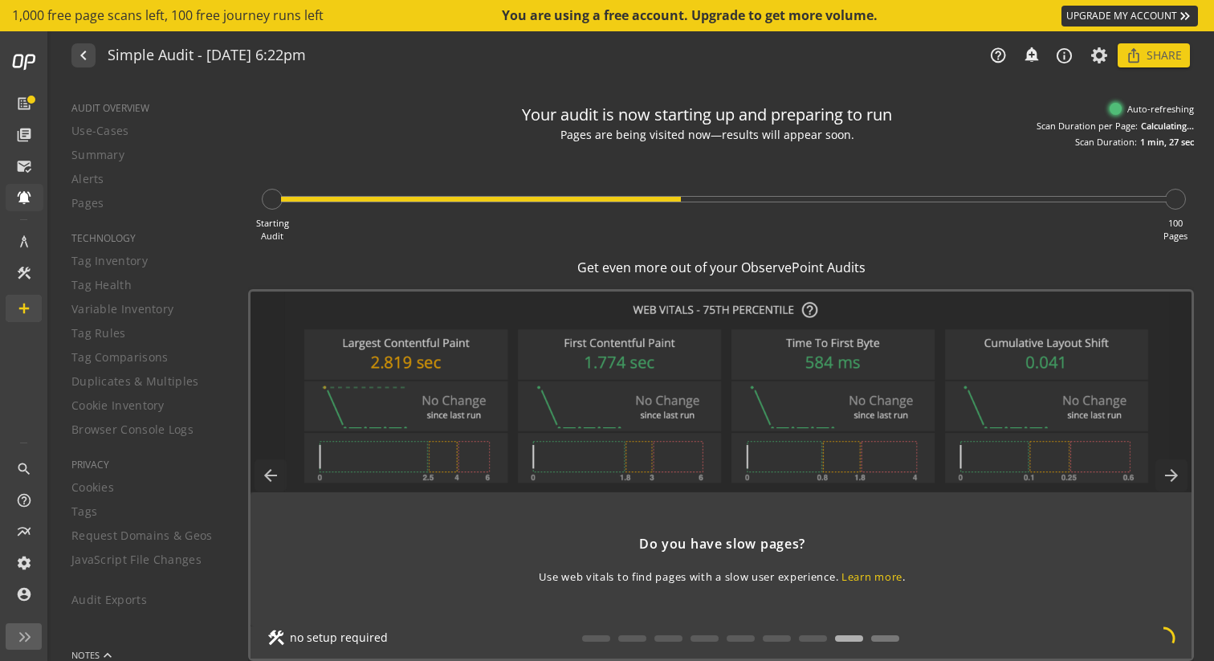
click at [881, 638] on button at bounding box center [885, 638] width 28 height 6
